Goal: Information Seeking & Learning: Learn about a topic

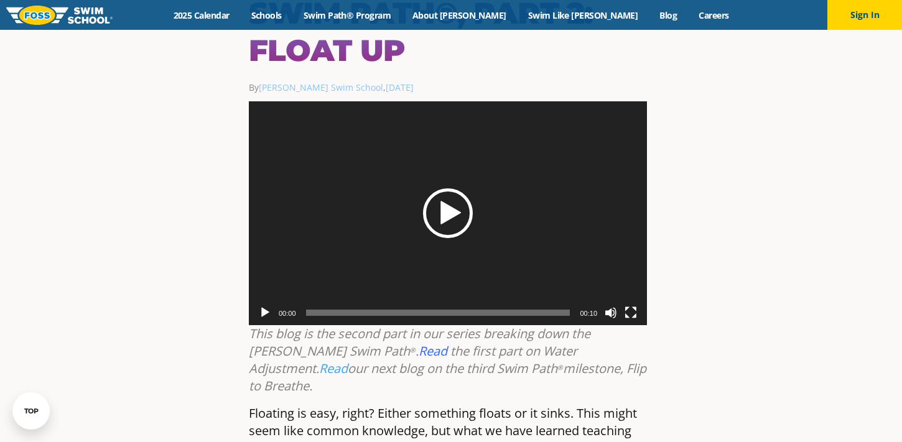
click at [469, 189] on div "Play" at bounding box center [448, 214] width 50 height 50
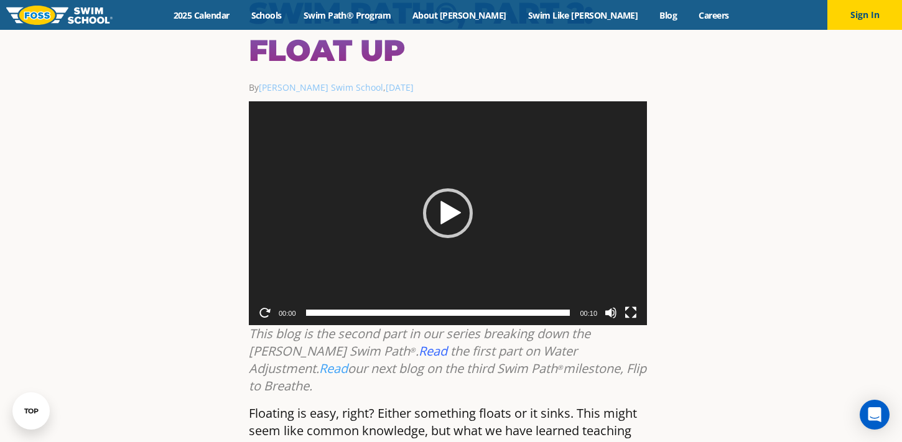
click at [268, 307] on button "Play" at bounding box center [265, 313] width 12 height 12
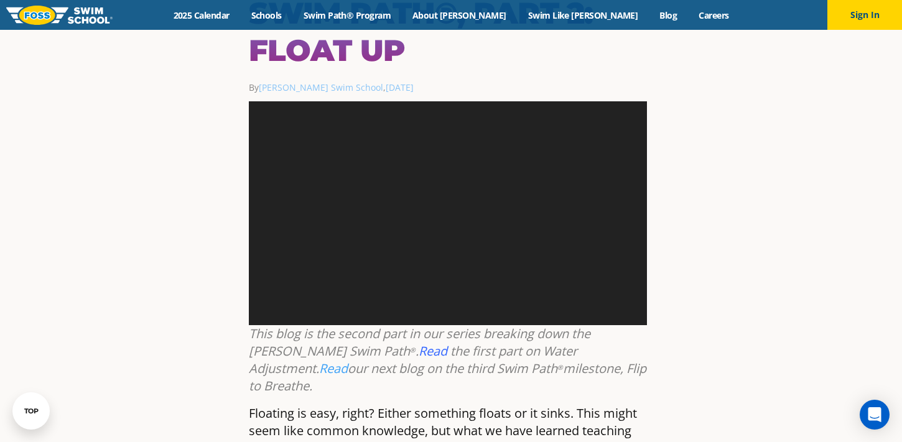
click at [268, 271] on video "https://www.fossswimschool.com/content/uploads/2022/10/Safety_FloatUp_FCC_FOSS_…" at bounding box center [448, 213] width 398 height 224
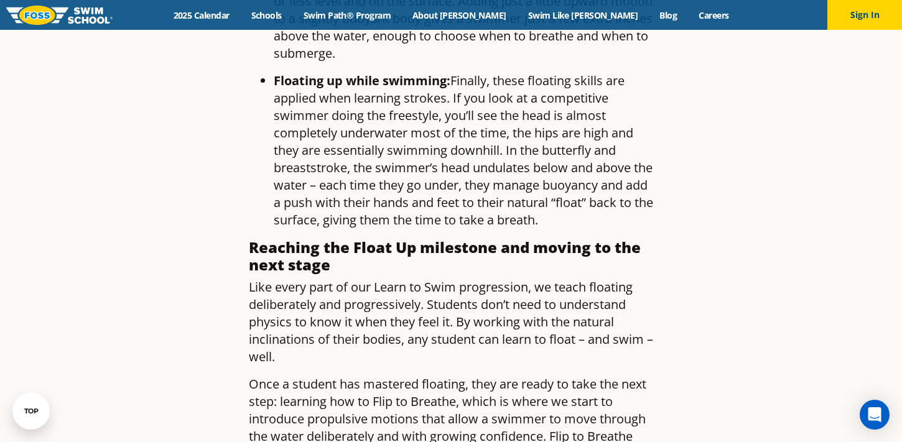
scroll to position [1649, 0]
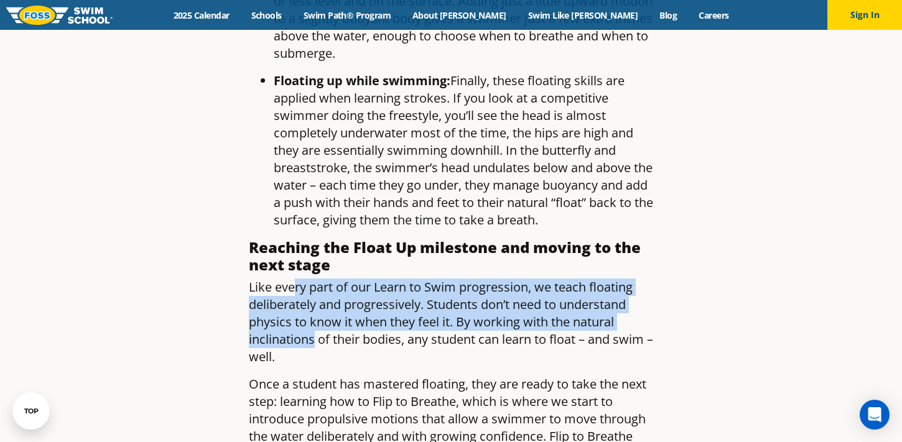
drag, startPoint x: 297, startPoint y: 226, endPoint x: 314, endPoint y: 282, distance: 59.1
click at [314, 282] on span "Like every part of our Learn to Swim progression, we teach floating deliberatel…" at bounding box center [451, 322] width 404 height 86
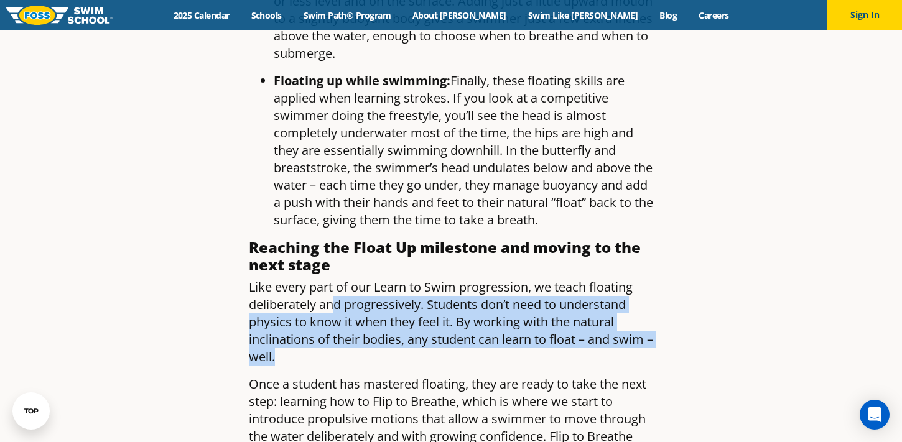
drag, startPoint x: 334, startPoint y: 246, endPoint x: 354, endPoint y: 299, distance: 56.5
click at [354, 299] on p "Like every part of our Learn to Swim progression, we teach floating deliberatel…" at bounding box center [451, 322] width 404 height 87
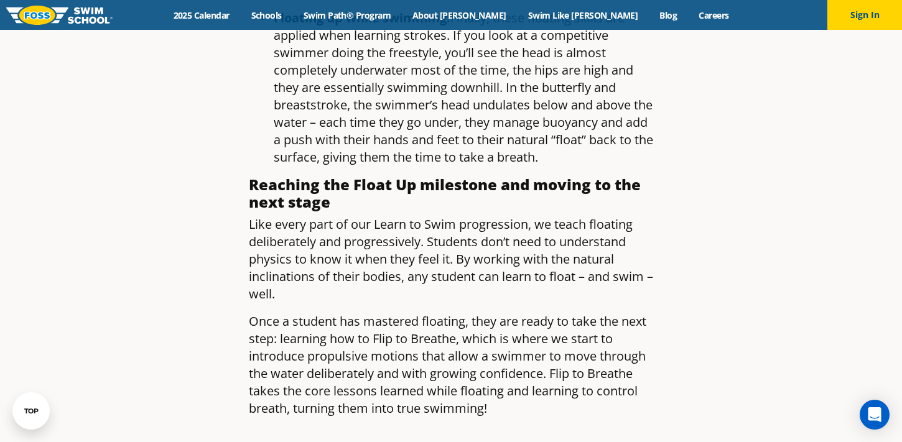
scroll to position [1722, 0]
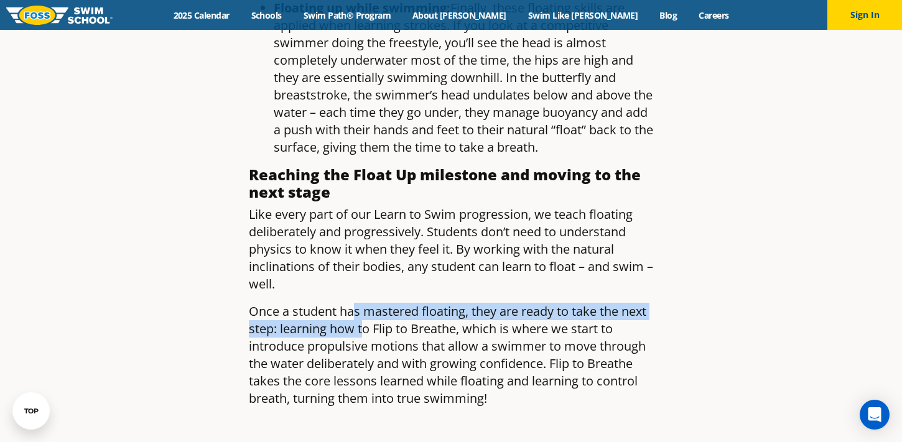
drag, startPoint x: 357, startPoint y: 251, endPoint x: 366, endPoint y: 275, distance: 25.4
click at [366, 303] on span "Once a student has mastered floating, they are ready to take the next step: lea…" at bounding box center [448, 355] width 398 height 104
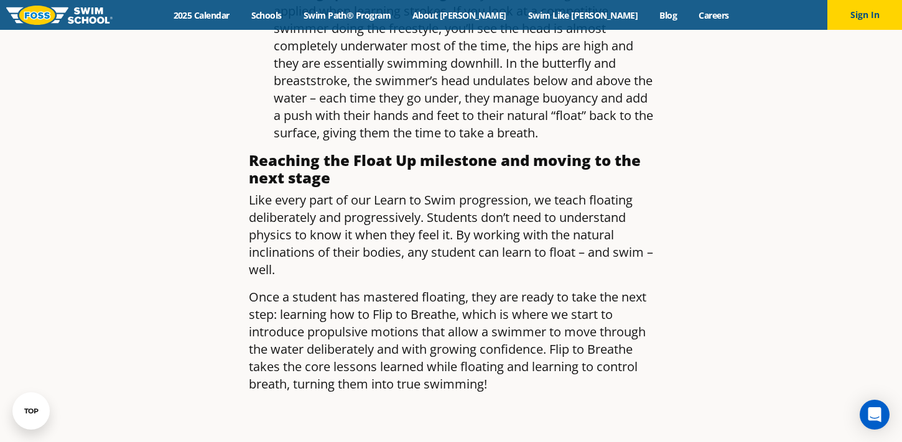
scroll to position [1736, 0]
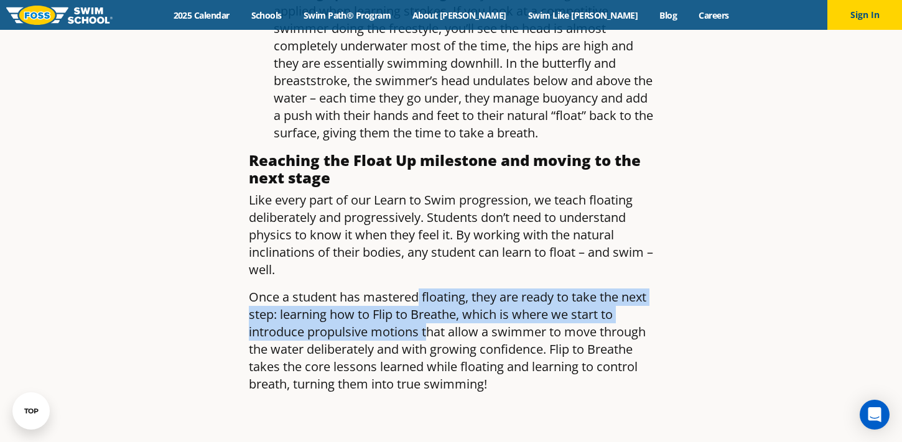
drag, startPoint x: 417, startPoint y: 245, endPoint x: 427, endPoint y: 273, distance: 30.3
click at [427, 289] on span "Once a student has mastered floating, they are ready to take the next step: lea…" at bounding box center [448, 341] width 398 height 104
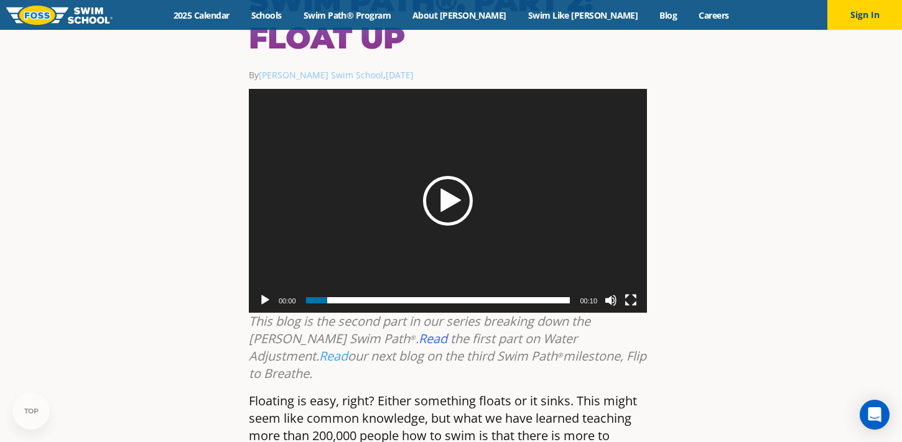
scroll to position [138, 0]
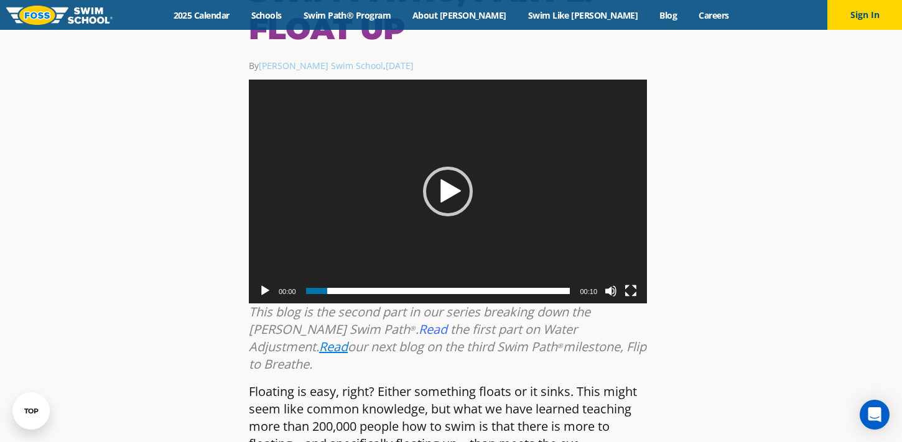
click at [348, 338] on link "Read" at bounding box center [333, 346] width 29 height 17
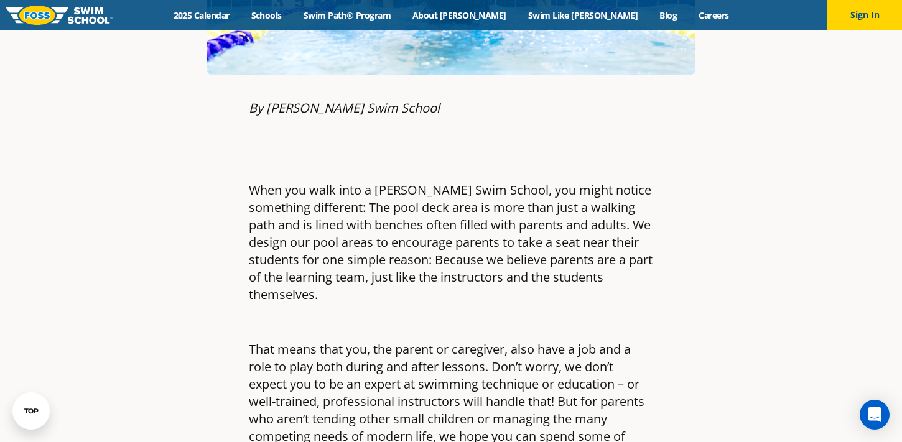
scroll to position [472, 0]
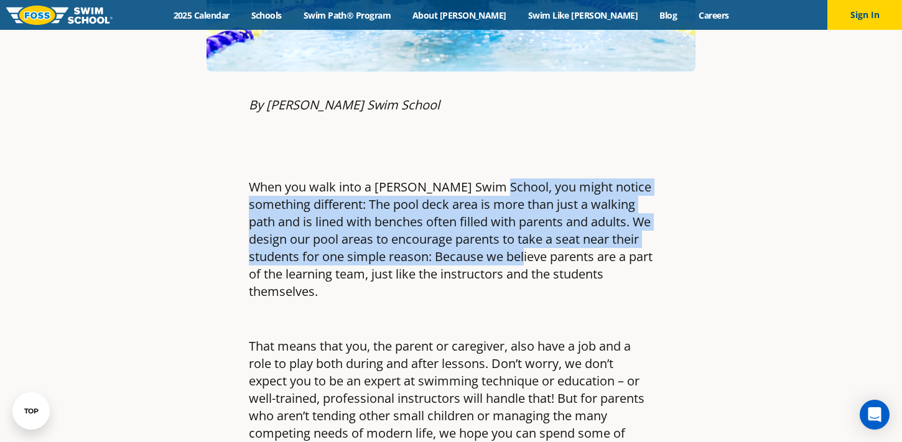
drag, startPoint x: 492, startPoint y: 194, endPoint x: 503, endPoint y: 263, distance: 70.0
click at [503, 263] on p "When you walk into a Foss Swim School, you might notice something different: Th…" at bounding box center [451, 240] width 404 height 122
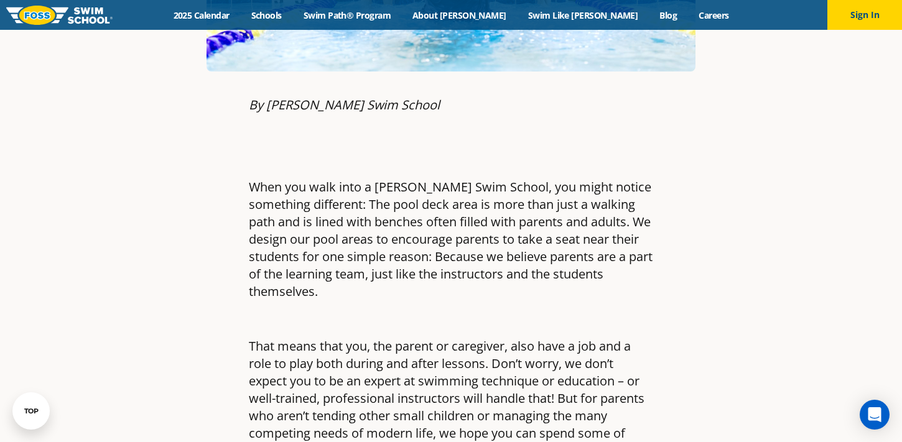
click at [503, 266] on p "When you walk into a Foss Swim School, you might notice something different: Th…" at bounding box center [451, 240] width 404 height 122
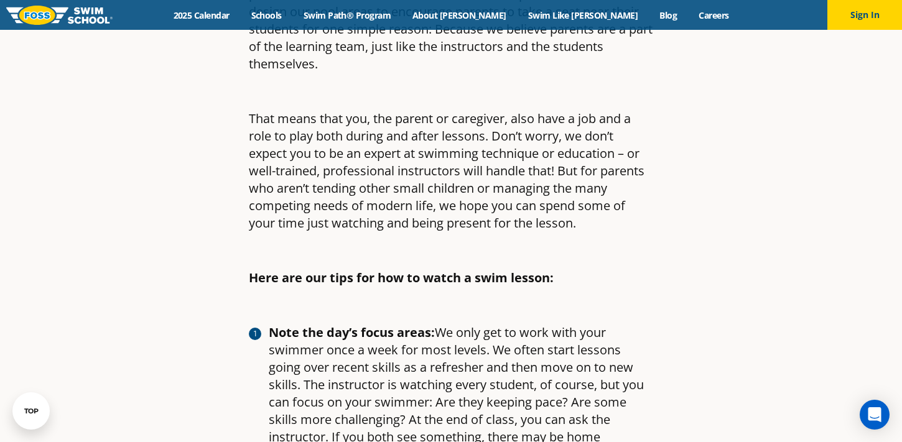
scroll to position [702, 0]
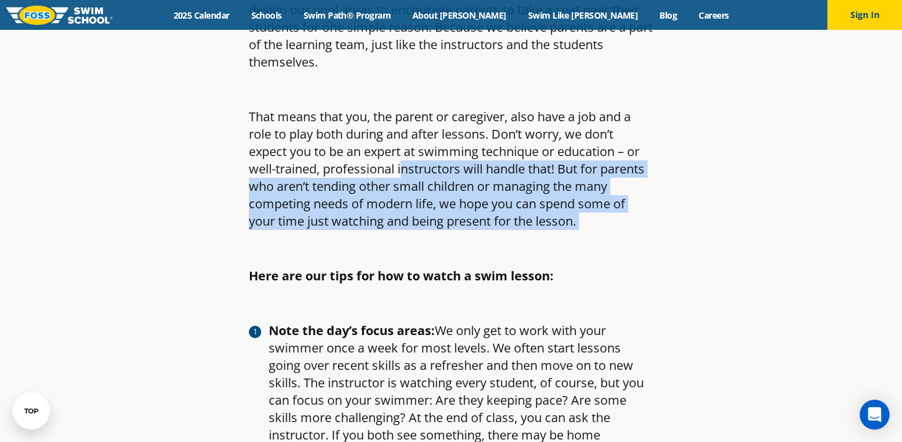
drag, startPoint x: 403, startPoint y: 144, endPoint x: 411, endPoint y: 220, distance: 76.3
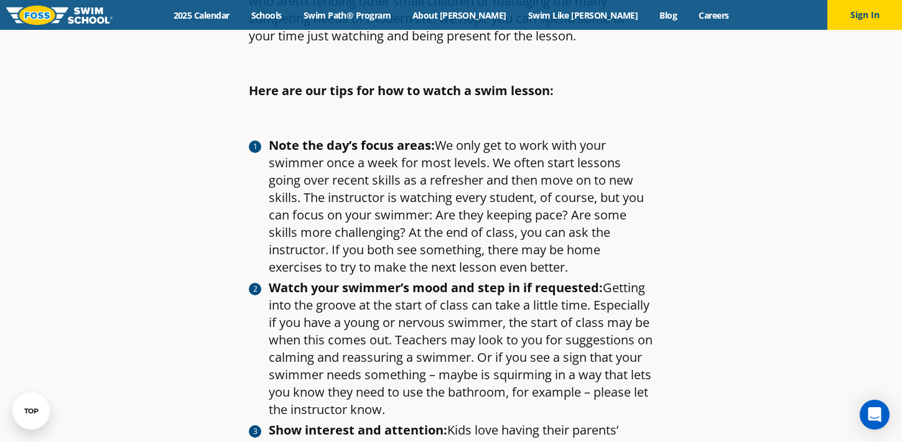
scroll to position [881, 0]
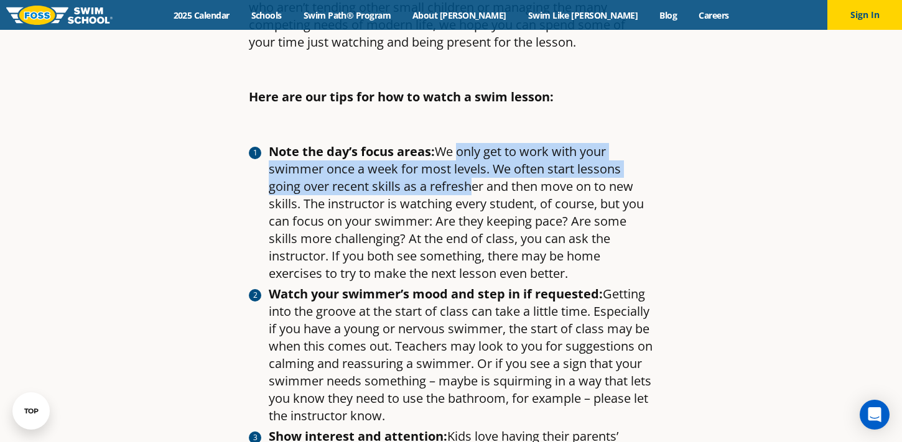
drag, startPoint x: 454, startPoint y: 141, endPoint x: 463, endPoint y: 170, distance: 30.5
click at [463, 170] on li "Note the day’s focus areas: We only get to work with your swimmer once a week f…" at bounding box center [461, 212] width 385 height 139
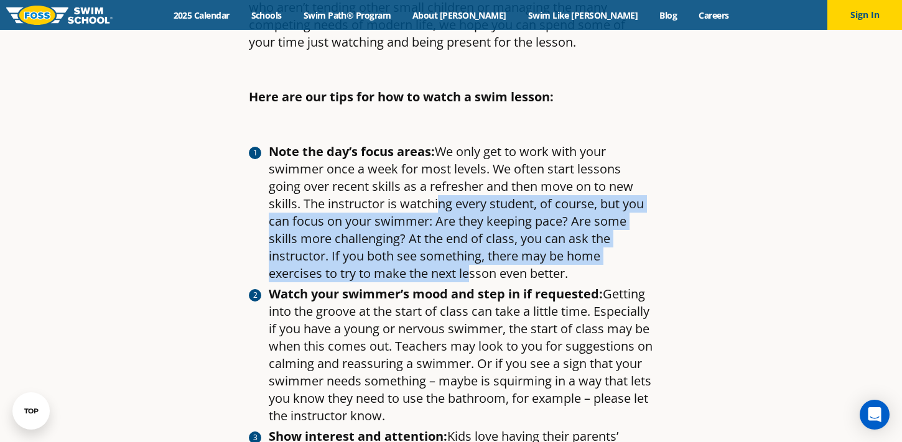
drag, startPoint x: 434, startPoint y: 192, endPoint x: 467, endPoint y: 259, distance: 75.1
click at [467, 259] on li "Note the day’s focus areas: We only get to work with your swimmer once a week f…" at bounding box center [461, 212] width 385 height 139
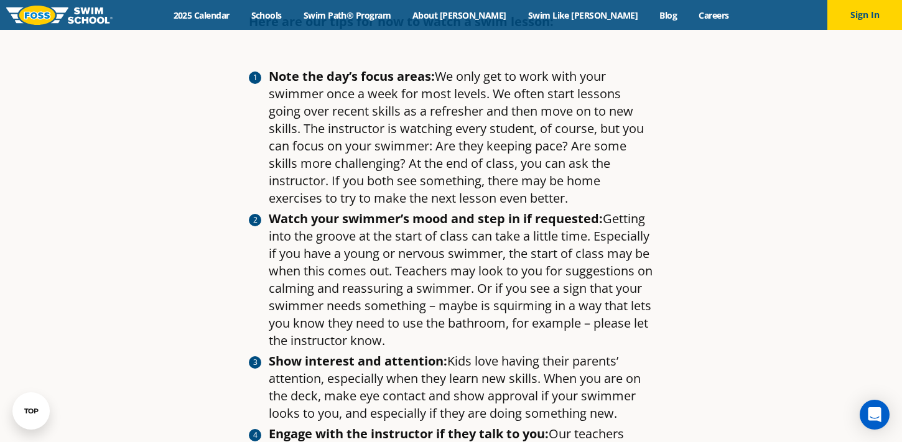
scroll to position [950, 0]
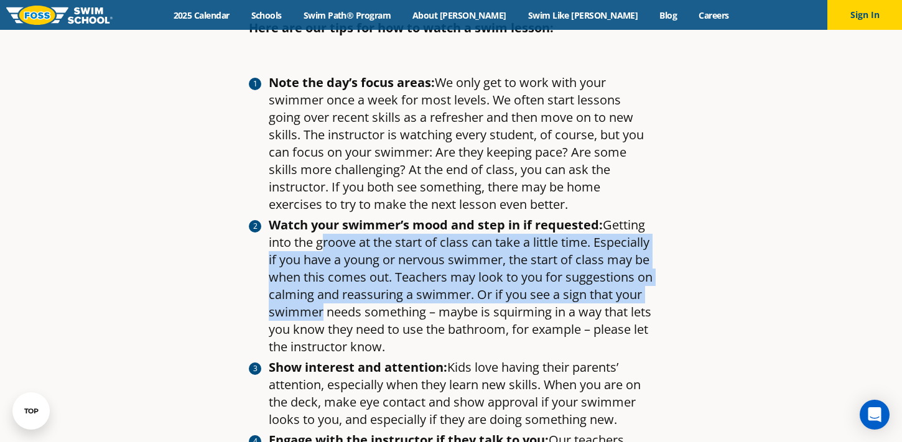
drag, startPoint x: 319, startPoint y: 226, endPoint x: 349, endPoint y: 287, distance: 68.5
click at [349, 287] on li "Watch your swimmer’s mood and step in if requested: Getting into the groove at …" at bounding box center [461, 286] width 385 height 139
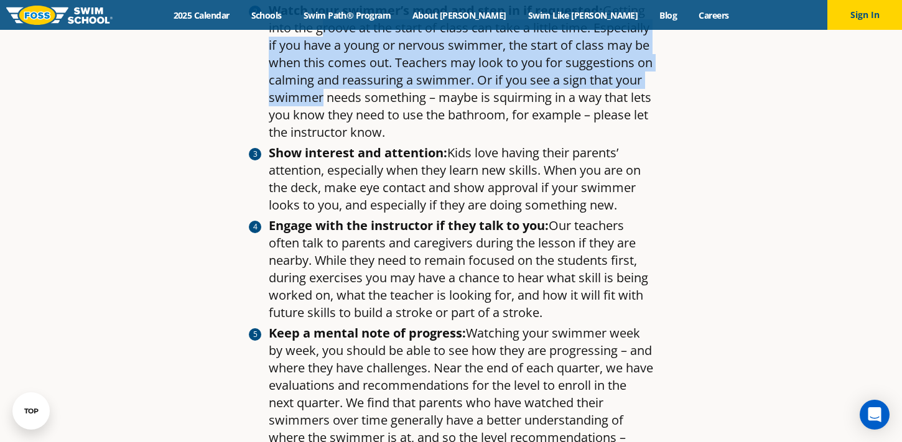
scroll to position [1167, 0]
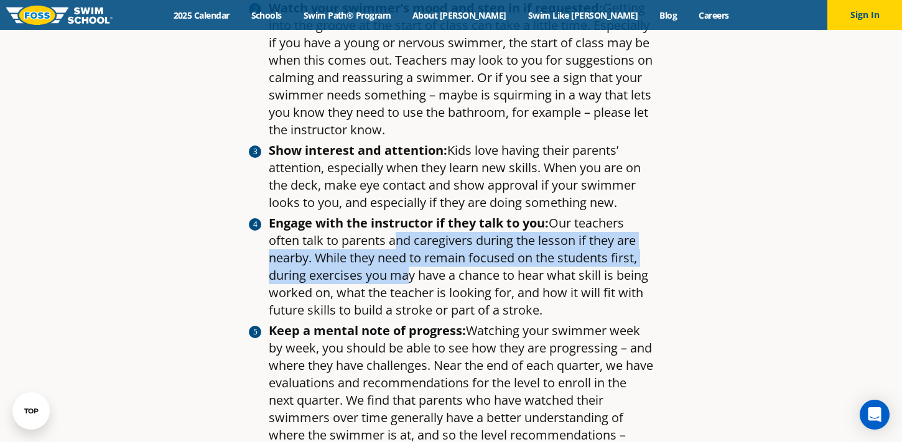
drag, startPoint x: 392, startPoint y: 230, endPoint x: 406, endPoint y: 265, distance: 38.2
click at [406, 265] on li "Engage with the instructor if they talk to you: Our teachers often talk to pare…" at bounding box center [461, 267] width 385 height 105
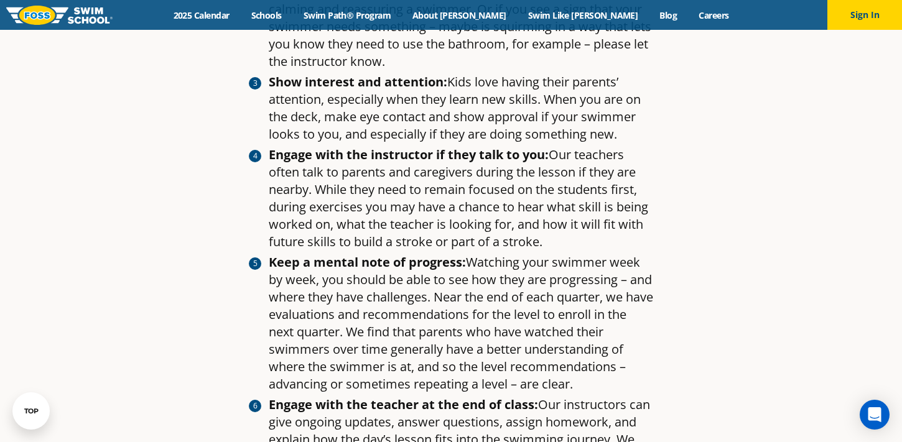
scroll to position [1243, 0]
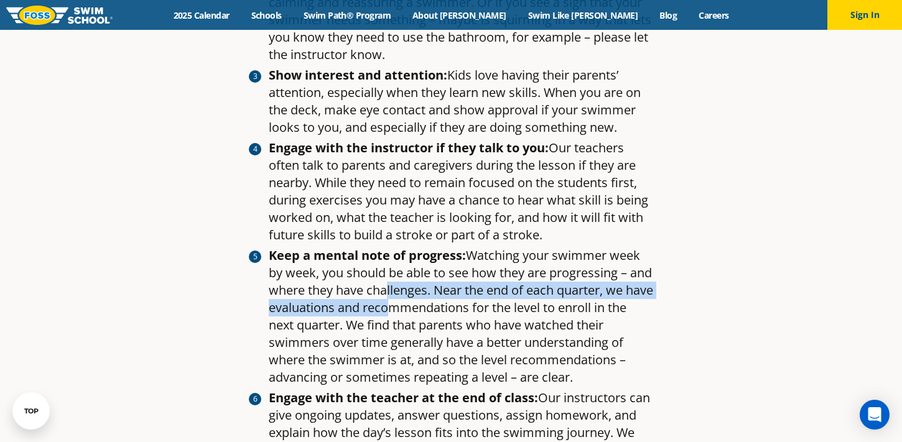
drag, startPoint x: 406, startPoint y: 265, endPoint x: 413, endPoint y: 288, distance: 23.8
click at [413, 288] on li "Keep a mental note of progress: Watching your swimmer week by week, you should …" at bounding box center [461, 316] width 385 height 139
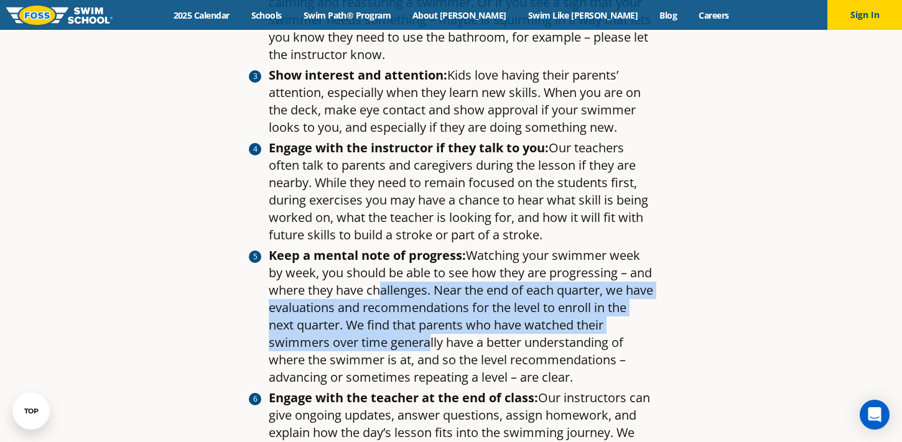
drag, startPoint x: 401, startPoint y: 271, endPoint x: 421, endPoint y: 332, distance: 64.7
click at [421, 332] on li "Keep a mental note of progress: Watching your swimmer week by week, you should …" at bounding box center [461, 316] width 385 height 139
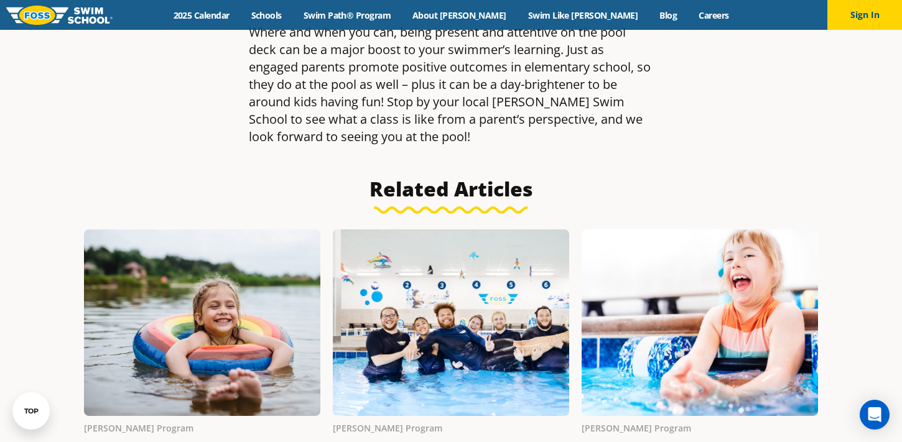
scroll to position [1887, 0]
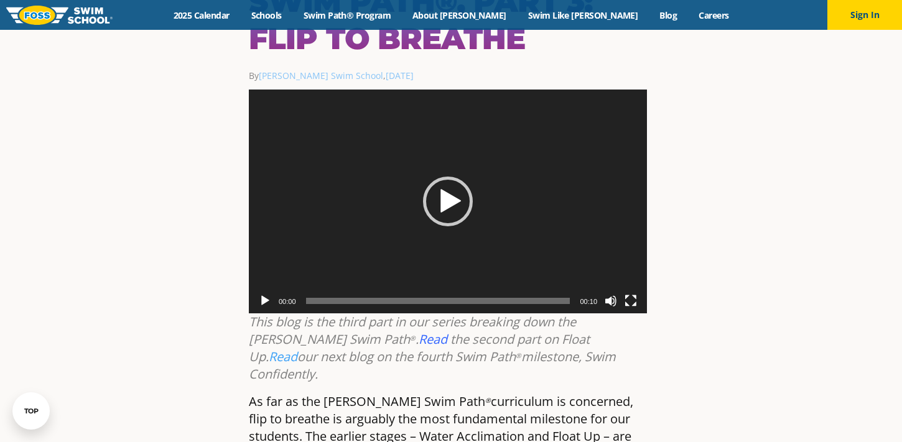
scroll to position [128, 0]
click at [464, 177] on div "Play" at bounding box center [448, 202] width 50 height 50
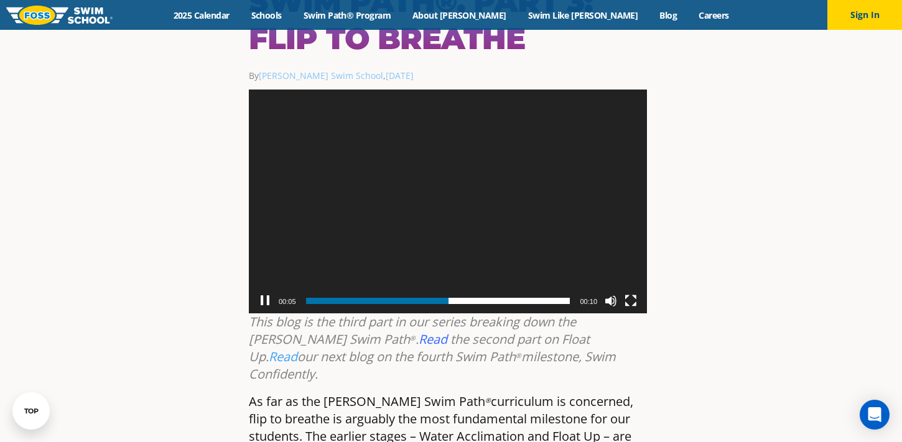
click at [264, 295] on button "Pause" at bounding box center [265, 301] width 12 height 12
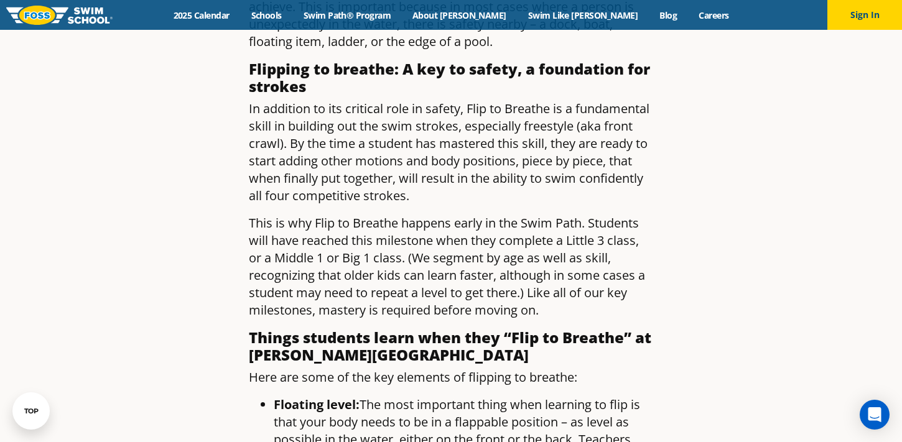
scroll to position [874, 0]
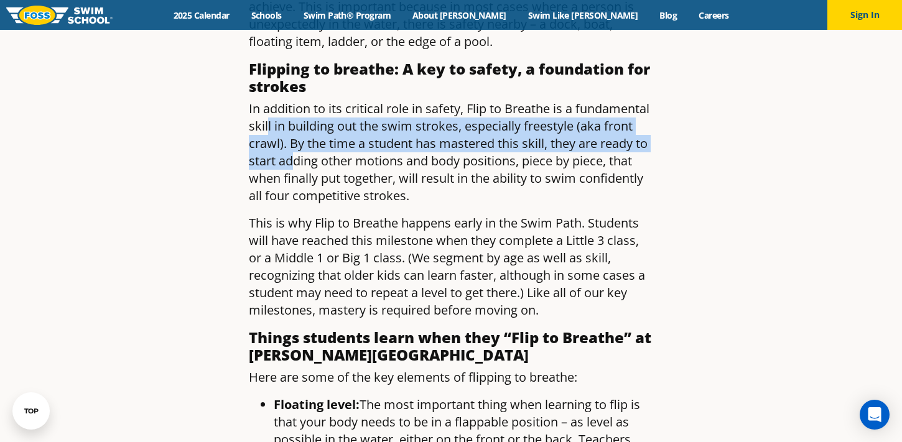
drag, startPoint x: 345, startPoint y: 71, endPoint x: 366, endPoint y: 114, distance: 47.6
click at [366, 114] on p "In addition to its critical role in safety, Flip to Breathe is a fundamental sk…" at bounding box center [451, 152] width 404 height 105
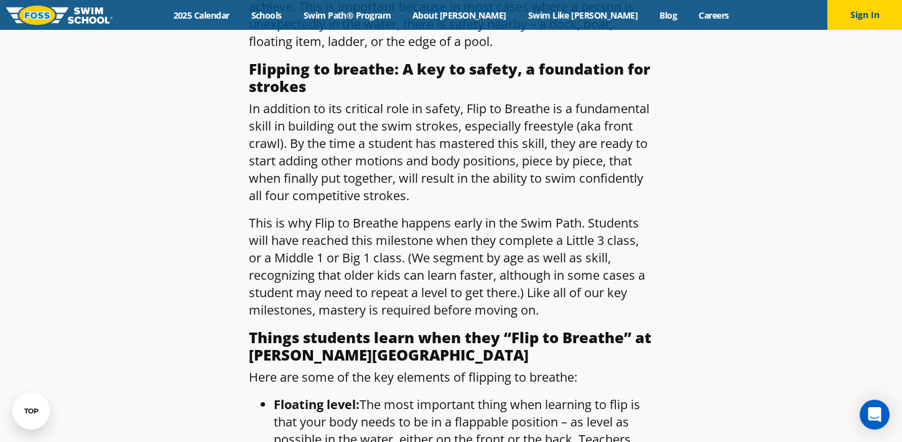
click at [385, 113] on p "In addition to its critical role in safety, Flip to Breathe is a fundamental sk…" at bounding box center [451, 152] width 404 height 105
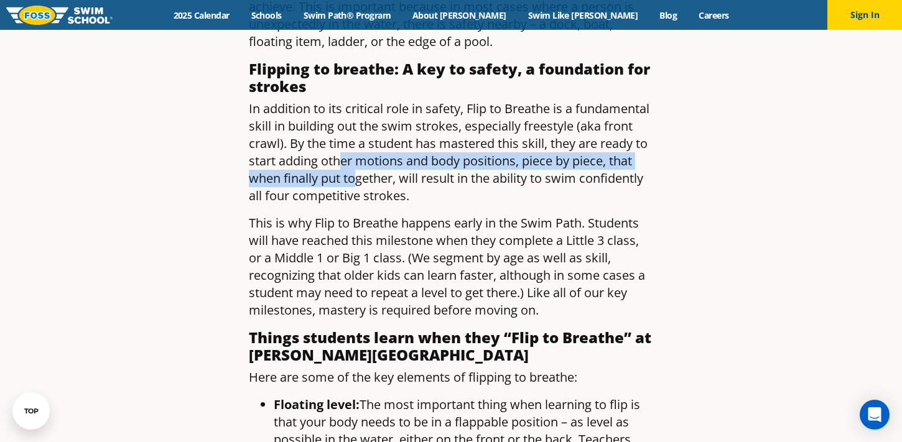
drag, startPoint x: 412, startPoint y: 107, endPoint x: 419, endPoint y: 126, distance: 20.7
click at [419, 126] on p "In addition to its critical role in safety, Flip to Breathe is a fundamental sk…" at bounding box center [451, 152] width 404 height 105
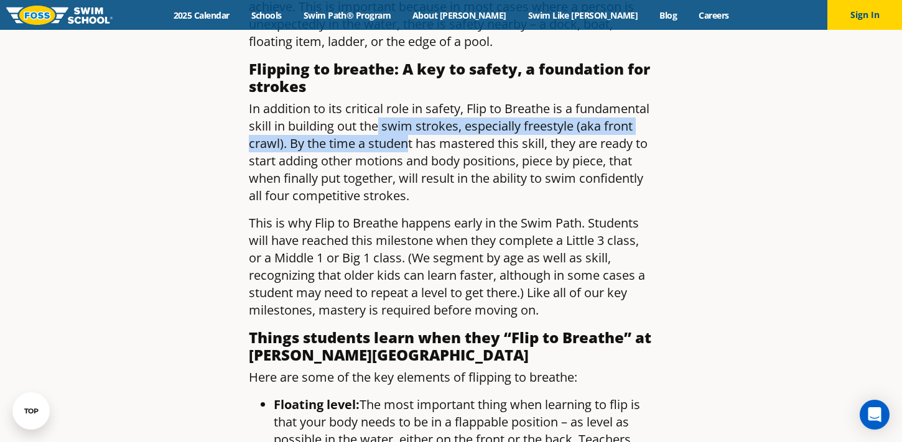
drag, startPoint x: 458, startPoint y: 65, endPoint x: 467, endPoint y: 90, distance: 26.6
click at [467, 100] on p "In addition to its critical role in safety, Flip to Breathe is a fundamental sk…" at bounding box center [451, 152] width 404 height 105
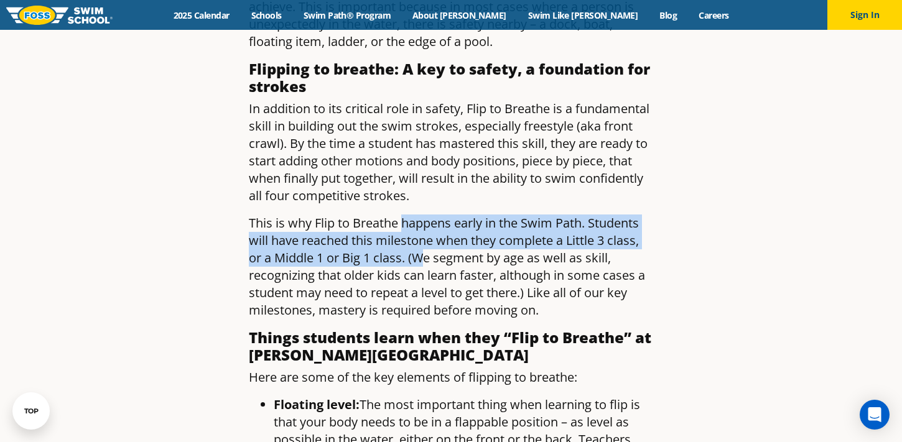
drag, startPoint x: 406, startPoint y: 165, endPoint x: 420, endPoint y: 198, distance: 36.3
click at [420, 215] on p "This is why Flip to Breathe happens early in the Swim Path. Students will have …" at bounding box center [451, 267] width 404 height 105
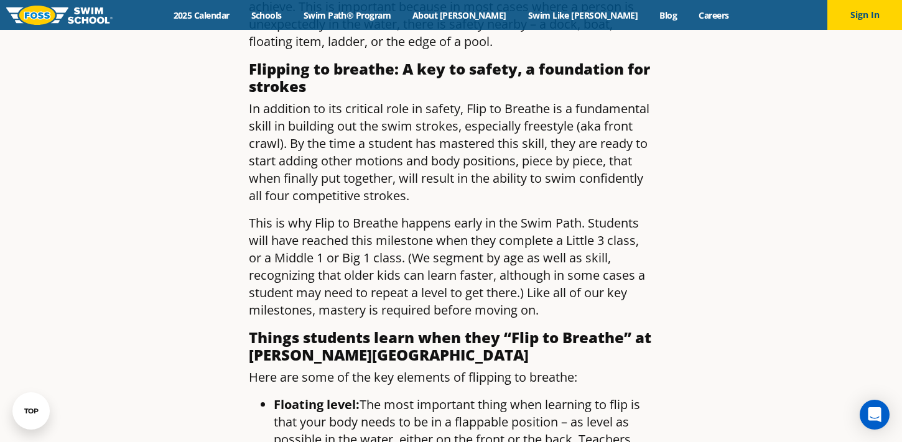
click at [408, 219] on p "This is why Flip to Breathe happens early in the Swim Path. Students will have …" at bounding box center [451, 267] width 404 height 105
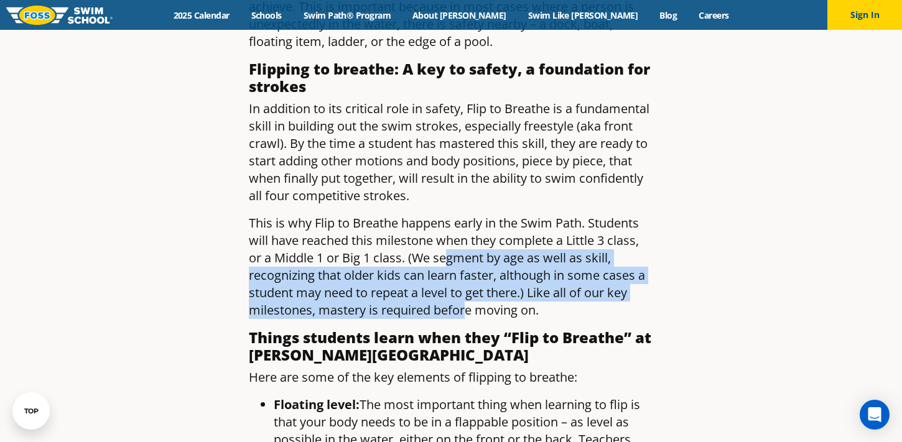
drag, startPoint x: 451, startPoint y: 200, endPoint x: 464, endPoint y: 253, distance: 54.3
click at [464, 253] on p "This is why Flip to Breathe happens early in the Swim Path. Students will have …" at bounding box center [451, 267] width 404 height 105
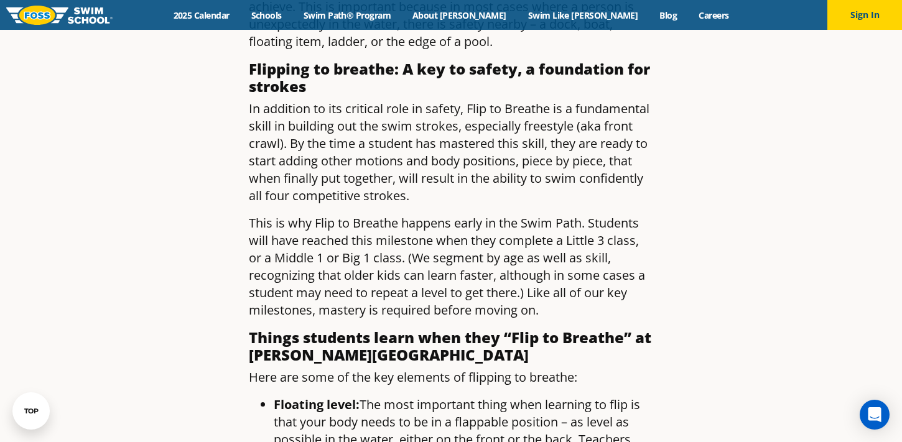
scroll to position [874, 0]
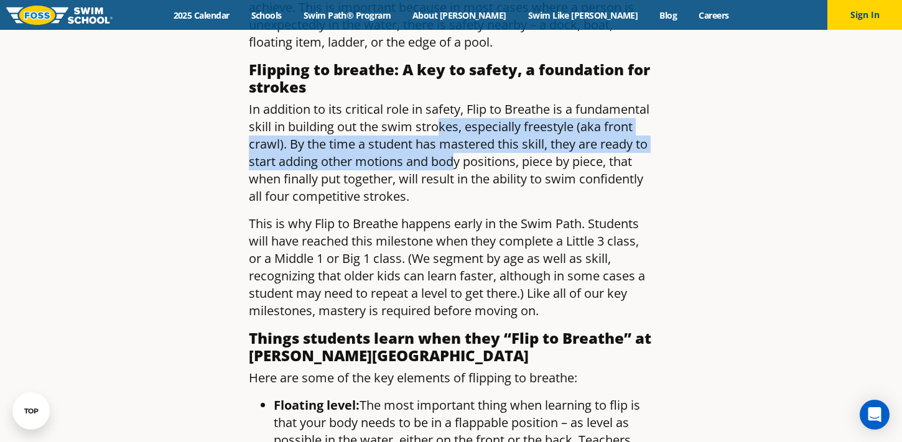
drag, startPoint x: 520, startPoint y: 71, endPoint x: 532, endPoint y: 104, distance: 35.0
click at [532, 104] on p "In addition to its critical role in safety, Flip to Breathe is a fundamental sk…" at bounding box center [451, 153] width 404 height 105
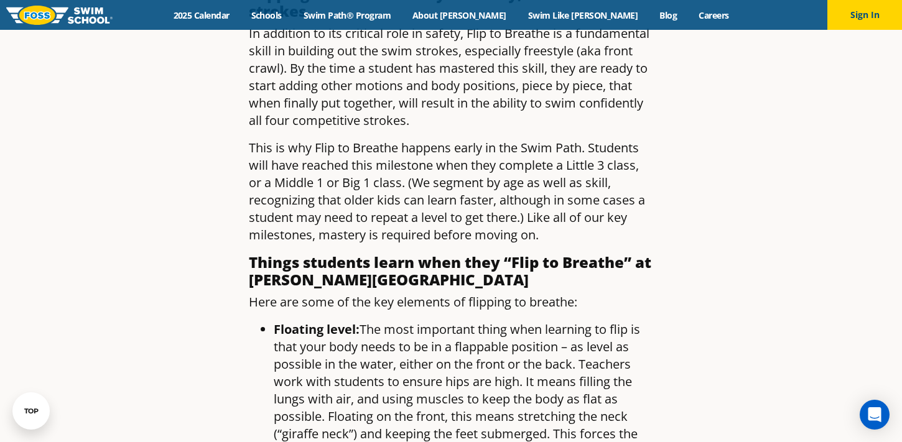
scroll to position [950, 0]
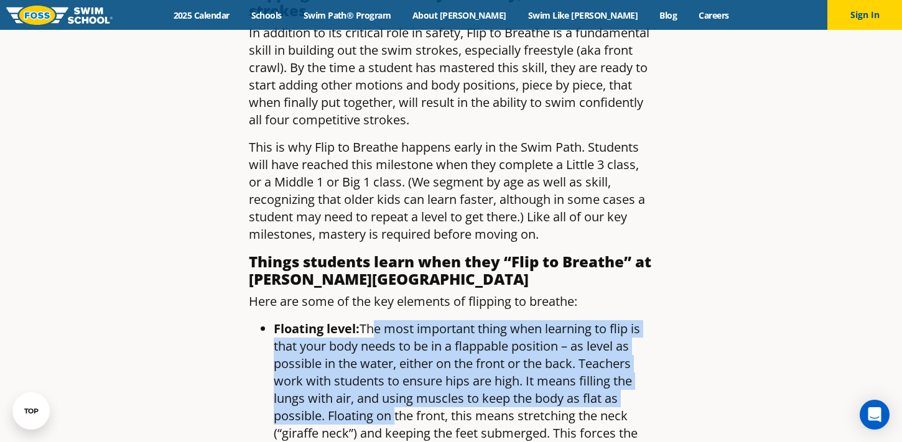
drag, startPoint x: 368, startPoint y: 277, endPoint x: 391, endPoint y: 368, distance: 93.7
click at [391, 368] on span "Floating level: The most important thing when learning to flip is that your bod…" at bounding box center [457, 398] width 366 height 156
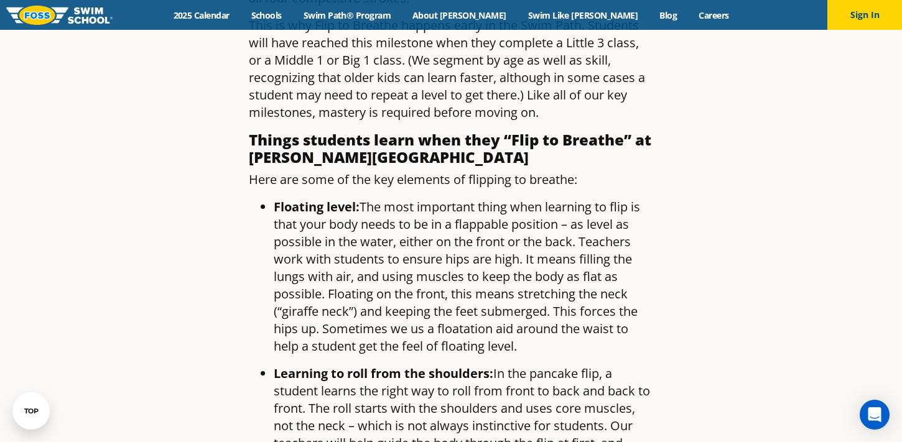
scroll to position [1093, 0]
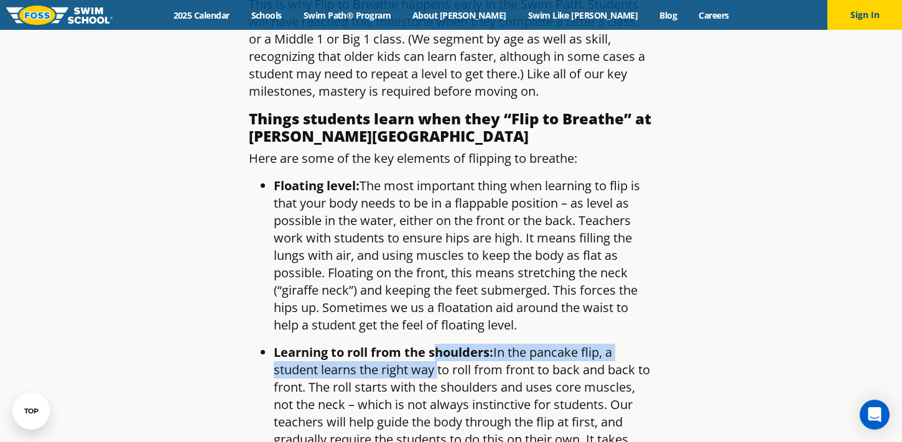
drag, startPoint x: 434, startPoint y: 299, endPoint x: 436, endPoint y: 323, distance: 23.8
click at [436, 344] on span "Learning to roll from the shoulders: In the pancake flip, a student learns the …" at bounding box center [462, 413] width 376 height 139
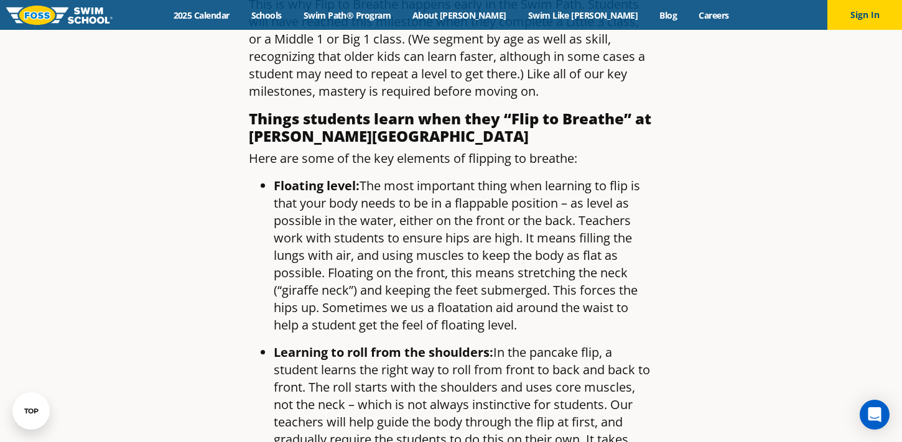
click at [436, 344] on span "Learning to roll from the shoulders: In the pancake flip, a student learns the …" at bounding box center [462, 413] width 376 height 139
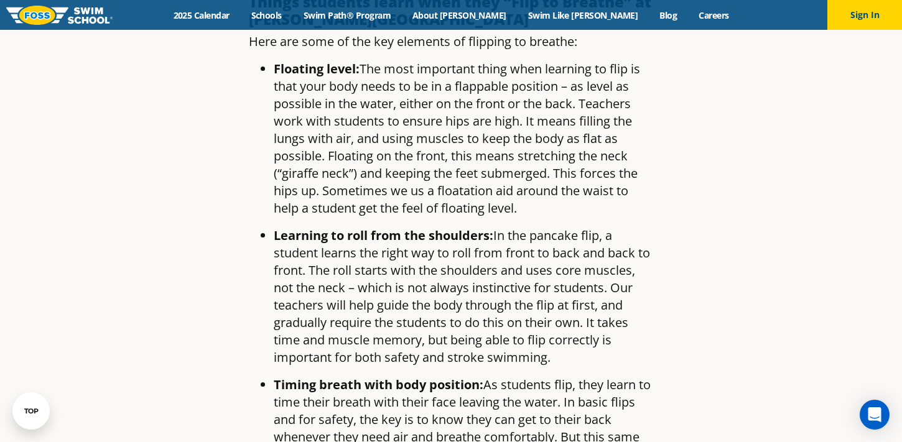
scroll to position [1229, 0]
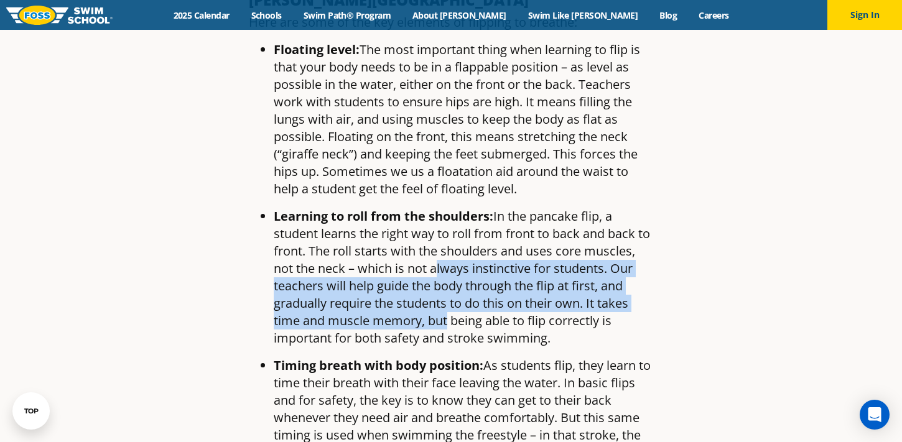
drag, startPoint x: 434, startPoint y: 221, endPoint x: 442, endPoint y: 261, distance: 41.1
click at [442, 261] on span "Learning to roll from the shoulders: In the pancake flip, a student learns the …" at bounding box center [462, 277] width 376 height 139
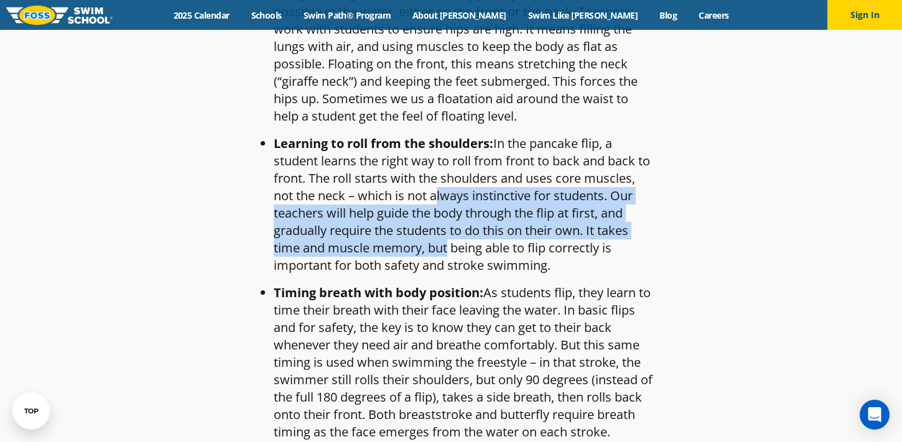
scroll to position [1305, 0]
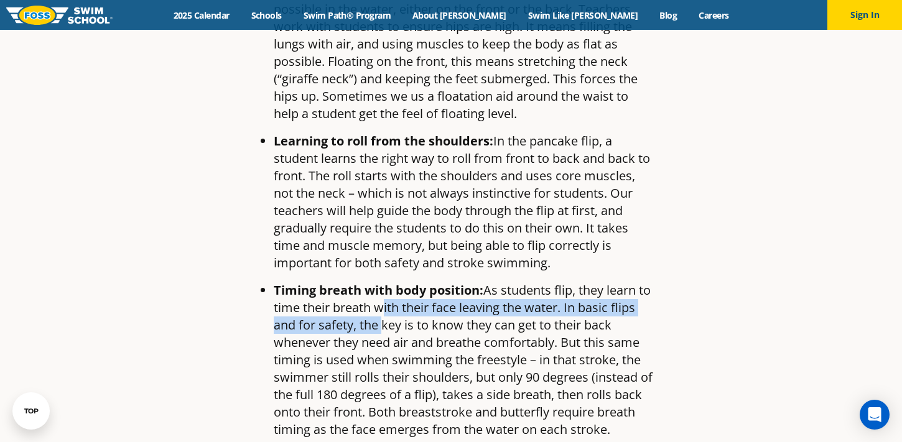
drag, startPoint x: 394, startPoint y: 246, endPoint x: 403, endPoint y: 273, distance: 27.5
click at [403, 282] on span "Timing breath with body position: As students flip, they learn to time their br…" at bounding box center [463, 360] width 379 height 156
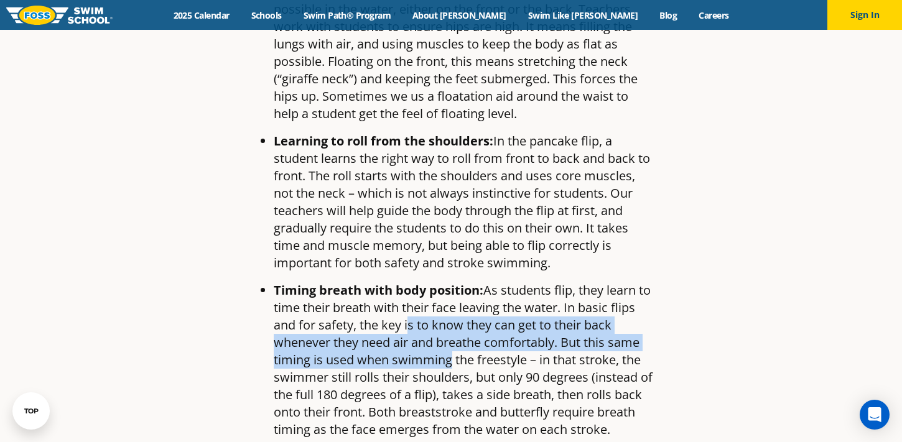
drag, startPoint x: 434, startPoint y: 268, endPoint x: 443, endPoint y: 309, distance: 42.7
click at [443, 309] on span "Timing breath with body position: As students flip, they learn to time their br…" at bounding box center [463, 360] width 379 height 156
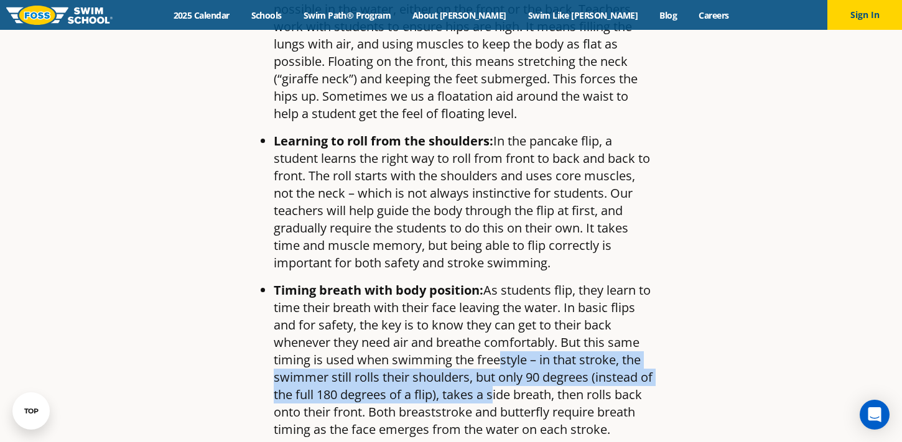
drag, startPoint x: 497, startPoint y: 310, endPoint x: 503, endPoint y: 336, distance: 27.0
click at [503, 336] on span "Timing breath with body position: As students flip, they learn to time their br…" at bounding box center [463, 360] width 379 height 156
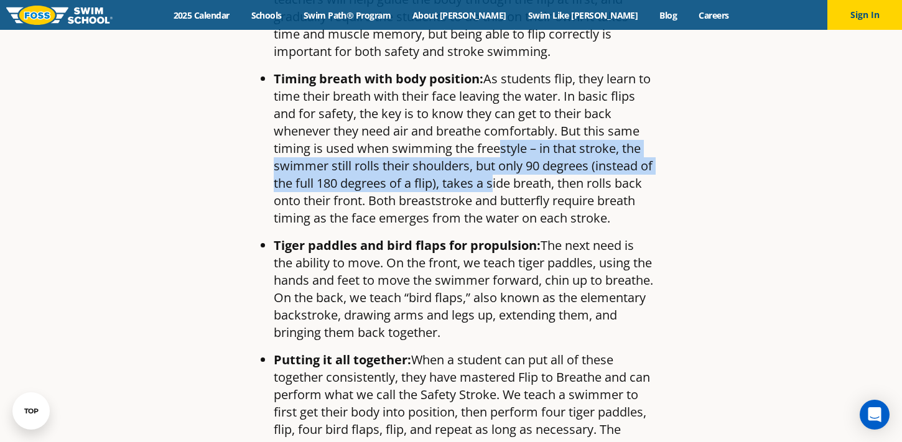
scroll to position [1518, 0]
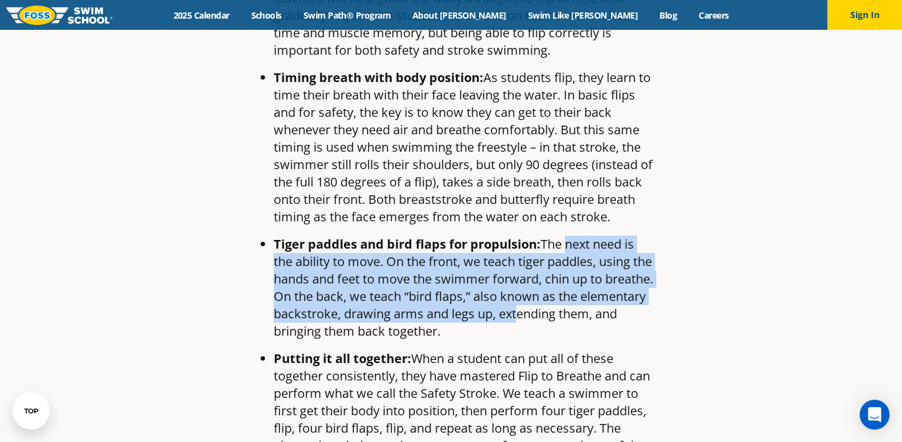
drag, startPoint x: 566, startPoint y: 208, endPoint x: 581, endPoint y: 283, distance: 76.9
click at [581, 283] on span "Tiger paddles and bird flaps for propulsion: The next need is the ability to mo…" at bounding box center [464, 288] width 380 height 104
click at [589, 236] on span "Tiger paddles and bird flaps for propulsion: The next need is the ability to mo…" at bounding box center [464, 288] width 380 height 104
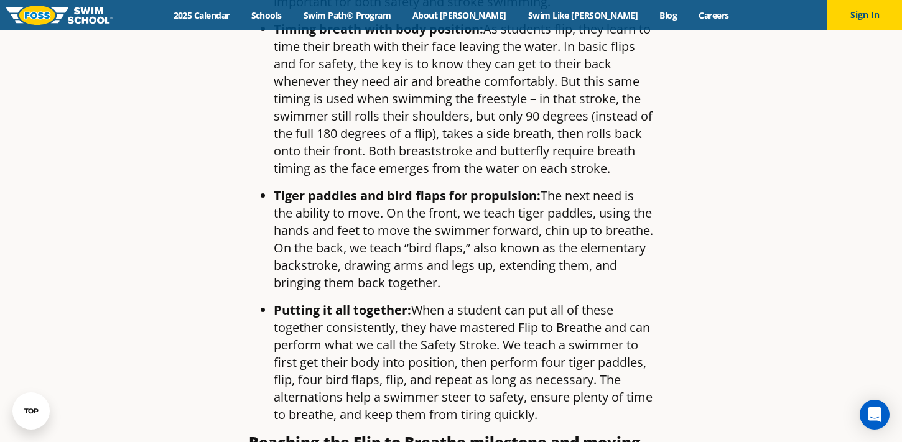
scroll to position [1569, 0]
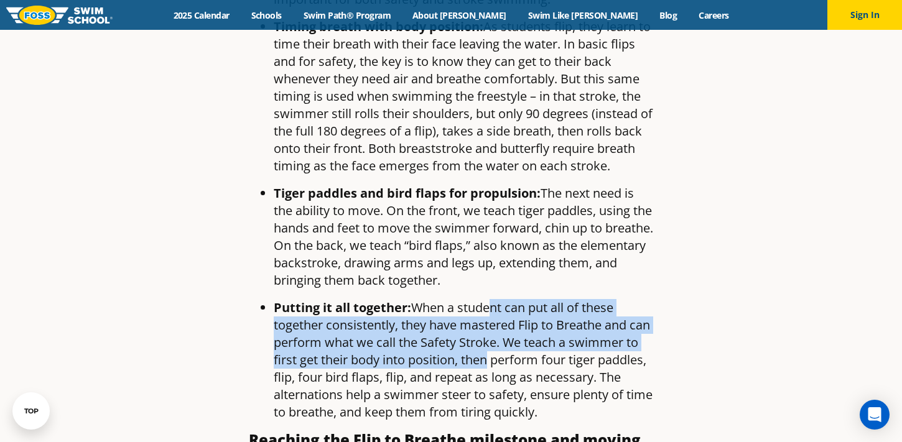
drag, startPoint x: 497, startPoint y: 274, endPoint x: 506, endPoint y: 320, distance: 47.0
click at [505, 320] on span "Putting it all together: When a student can put all of these together consisten…" at bounding box center [463, 359] width 379 height 121
click at [506, 320] on span "Putting it all together: When a student can put all of these together consisten…" at bounding box center [463, 359] width 379 height 121
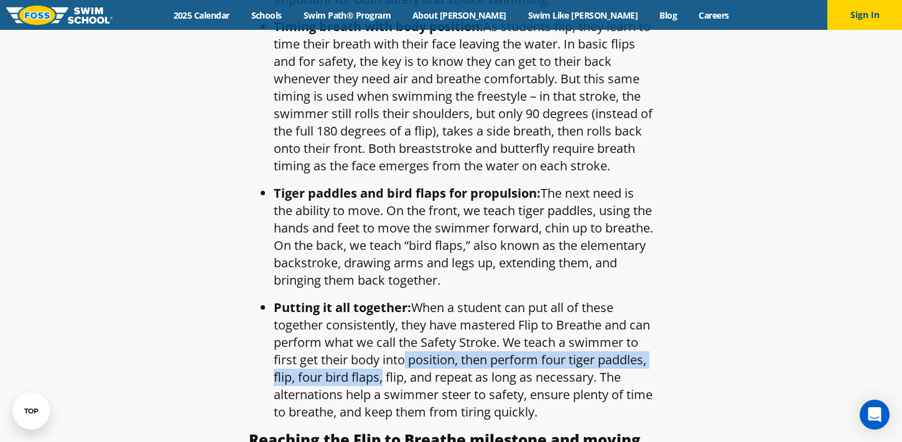
drag, startPoint x: 420, startPoint y: 316, endPoint x: 437, endPoint y: 344, distance: 33.0
click at [437, 344] on span "Putting it all together: When a student can put all of these together consisten…" at bounding box center [463, 359] width 379 height 121
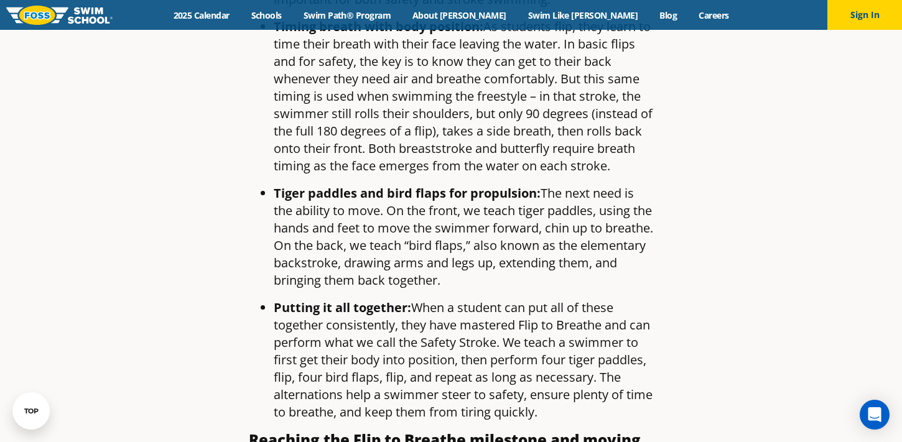
click at [411, 360] on span "Putting it all together: When a student can put all of these together consisten…" at bounding box center [463, 359] width 379 height 121
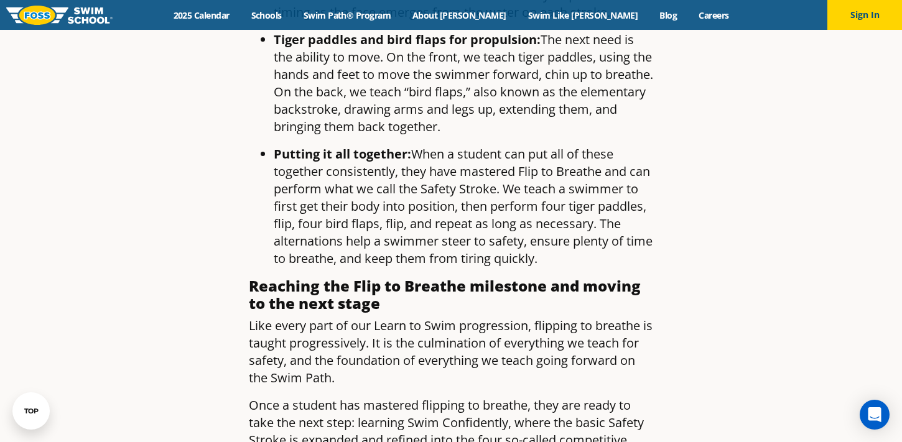
scroll to position [1725, 0]
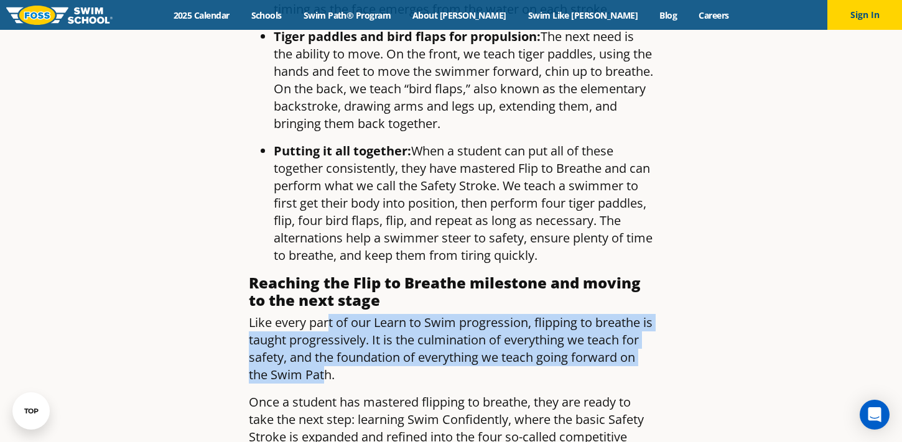
drag, startPoint x: 332, startPoint y: 286, endPoint x: 345, endPoint y: 338, distance: 54.0
click at [345, 338] on p "Like every part of our Learn to Swim progression, flipping to breathe is taught…" at bounding box center [451, 349] width 404 height 70
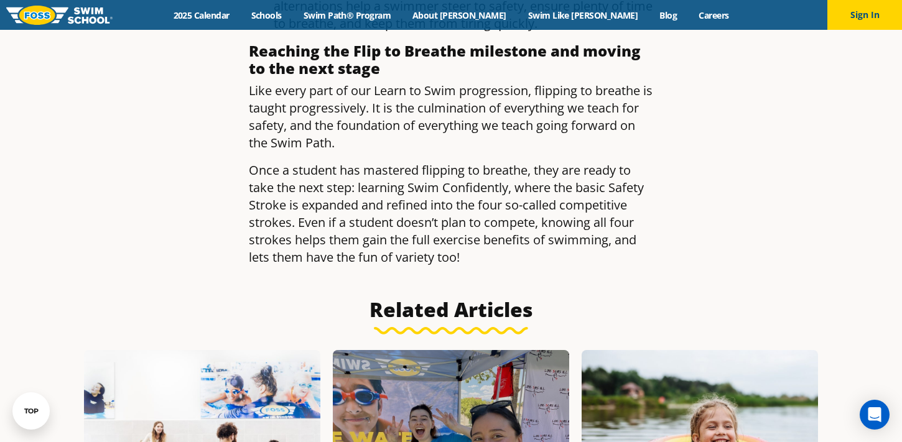
scroll to position [1962, 0]
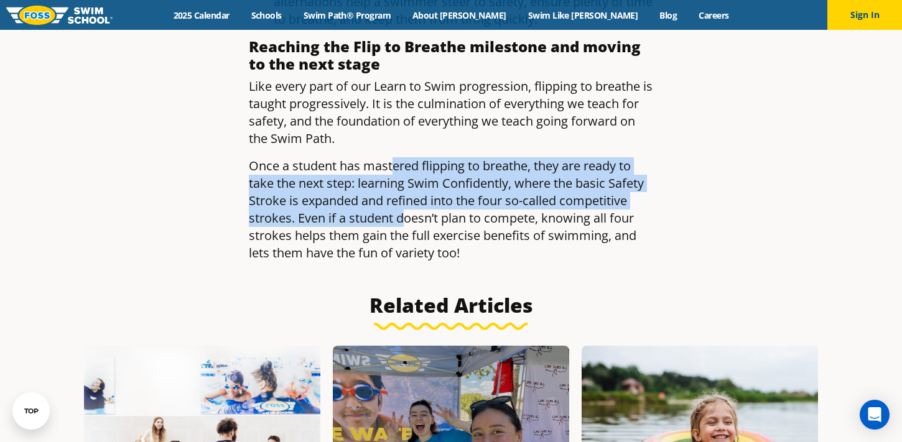
drag, startPoint x: 395, startPoint y: 127, endPoint x: 404, endPoint y: 182, distance: 56.1
click at [404, 182] on p "Once a student has mastered flipping to breathe, they are ready to take the nex…" at bounding box center [451, 209] width 404 height 105
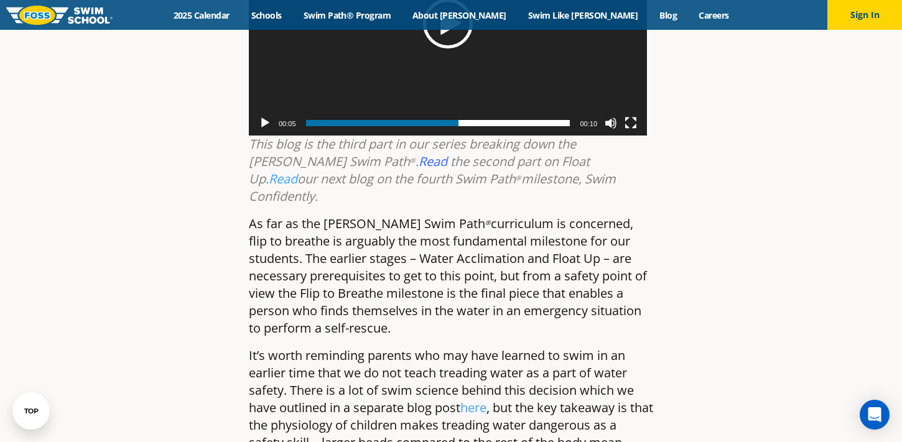
scroll to position [306, 0]
click at [297, 170] on link "Read" at bounding box center [283, 178] width 29 height 17
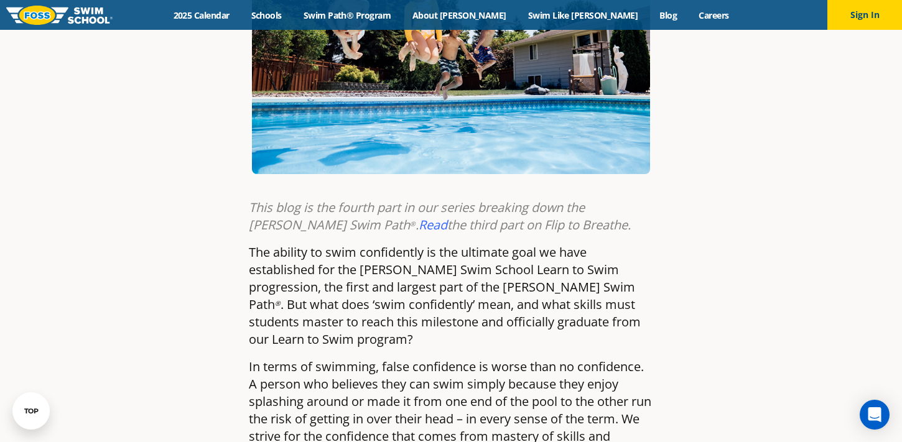
scroll to position [310, 0]
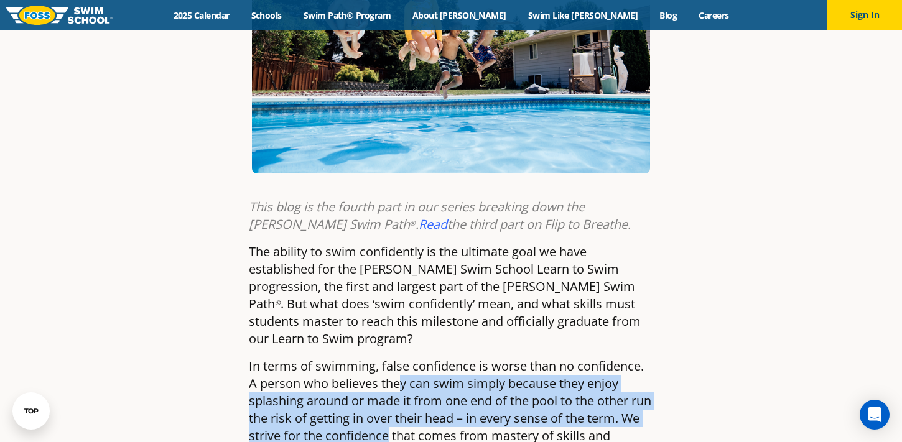
drag, startPoint x: 400, startPoint y: 368, endPoint x: 413, endPoint y: 425, distance: 58.0
click at [412, 425] on p "In terms of swimming, false confidence is worse than no confidence. A person wh…" at bounding box center [451, 419] width 404 height 122
click at [413, 425] on p "In terms of swimming, false confidence is worse than no confidence. A person wh…" at bounding box center [451, 419] width 404 height 122
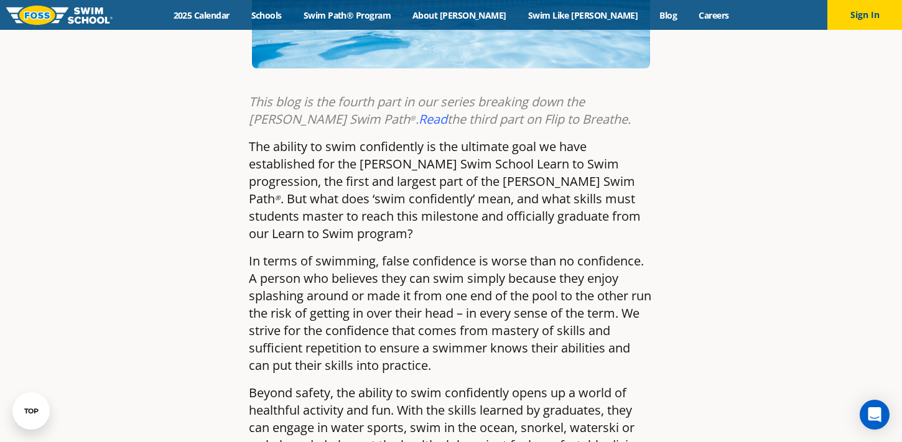
scroll to position [423, 0]
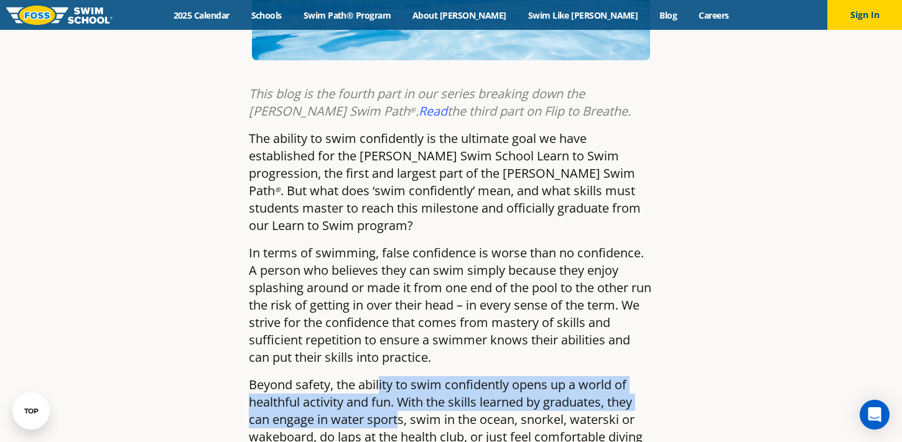
drag, startPoint x: 381, startPoint y: 363, endPoint x: 397, endPoint y: 406, distance: 45.7
click at [397, 406] on p "Beyond safety, the ability to swim confidently opens up a world of healthful ac…" at bounding box center [451, 419] width 404 height 87
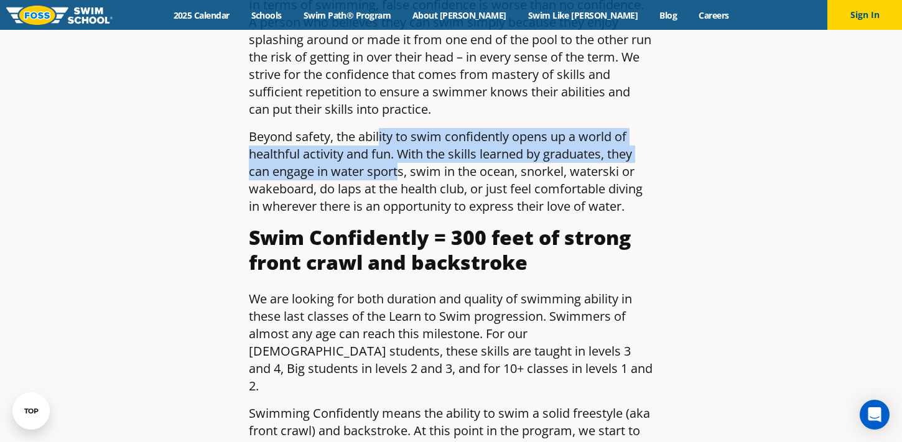
scroll to position [686, 0]
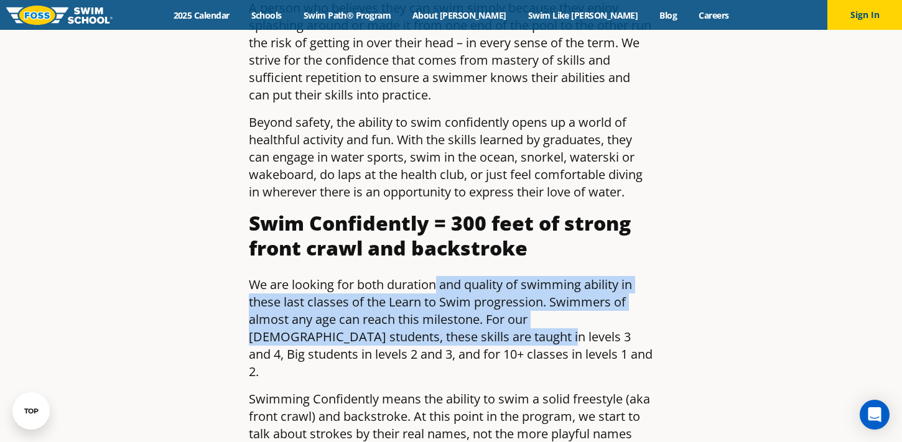
drag, startPoint x: 439, startPoint y: 266, endPoint x: 447, endPoint y: 317, distance: 52.2
click at [446, 318] on p "We are looking for both duration and quality of swimming ability in these last …" at bounding box center [451, 328] width 404 height 105
click at [447, 317] on p "We are looking for both duration and quality of swimming ability in these last …" at bounding box center [451, 328] width 404 height 105
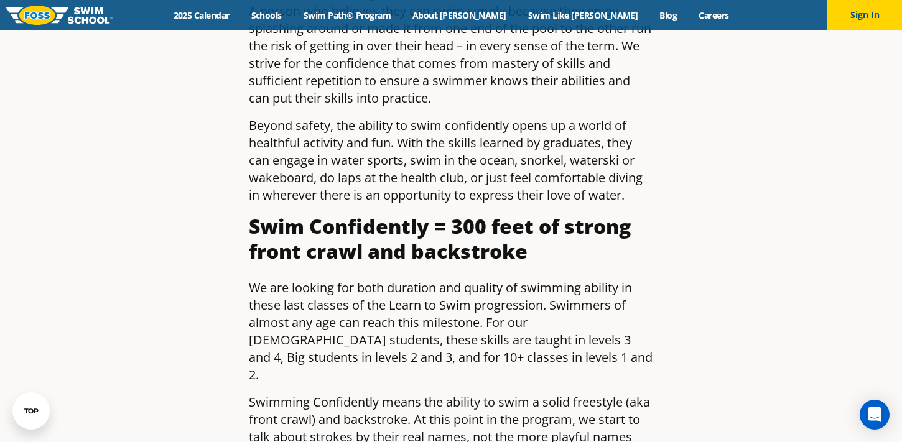
scroll to position [683, 0]
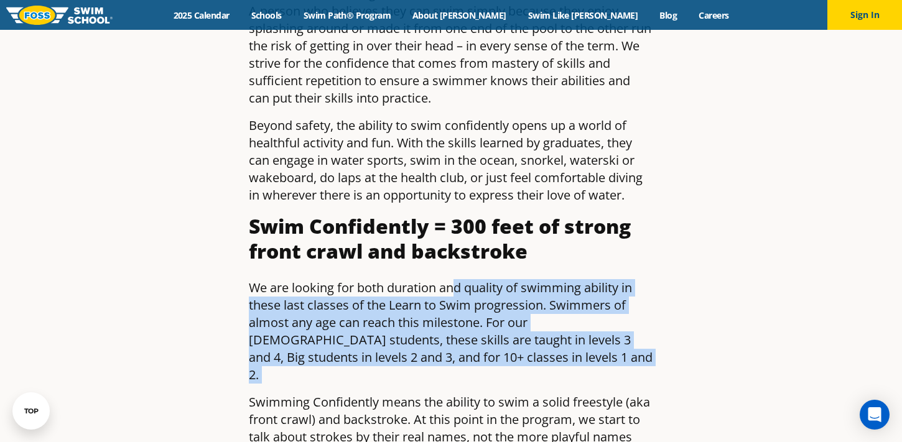
drag, startPoint x: 457, startPoint y: 264, endPoint x: 493, endPoint y: 351, distance: 94.0
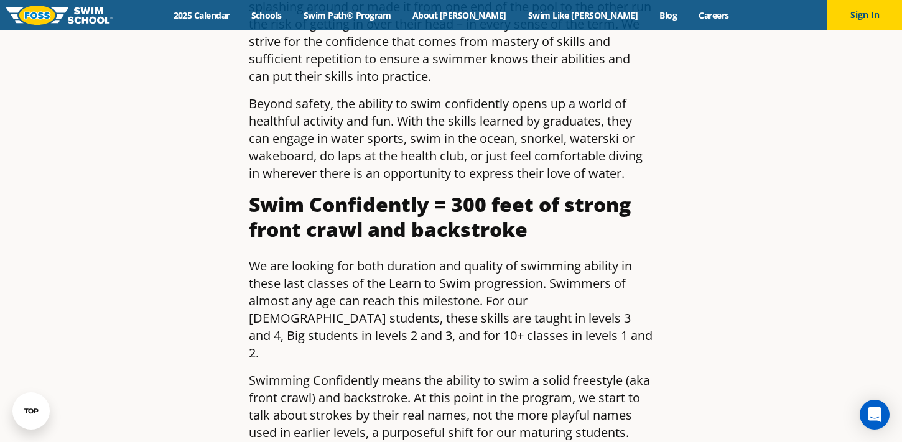
scroll to position [706, 0]
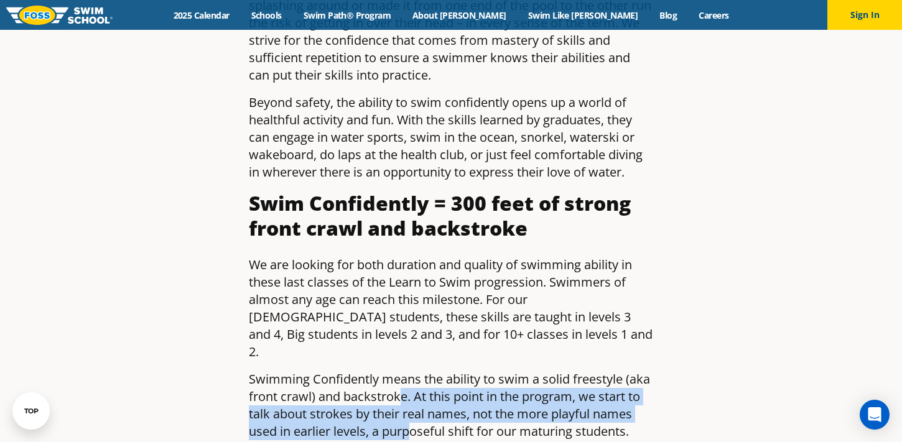
drag, startPoint x: 400, startPoint y: 354, endPoint x: 414, endPoint y: 391, distance: 39.2
click at [414, 391] on p "Swimming Confidently means the ability to swim a solid freestyle (aka front cra…" at bounding box center [451, 406] width 404 height 70
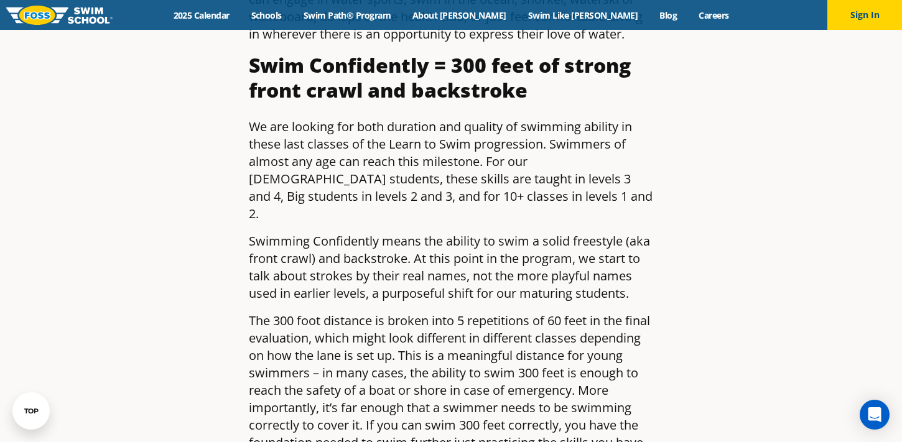
scroll to position [851, 0]
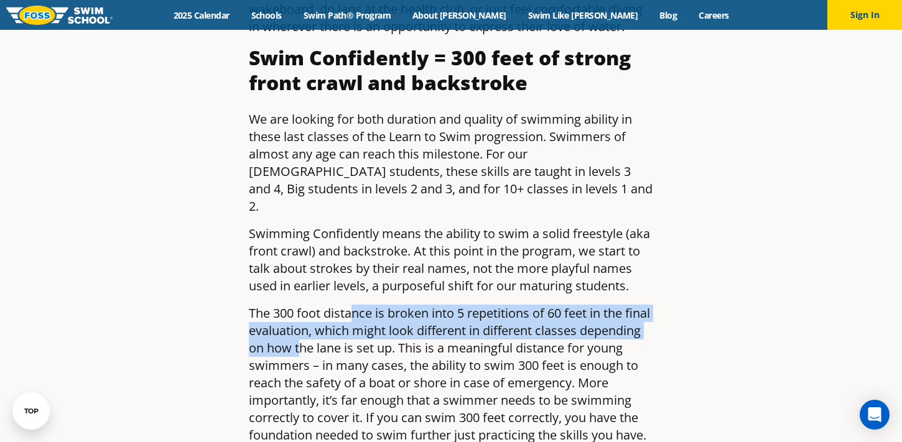
drag, startPoint x: 355, startPoint y: 274, endPoint x: 367, endPoint y: 309, distance: 37.4
click at [367, 309] on p "The 300 foot distance is broken into 5 repetitions of 60 feet in the final eval…" at bounding box center [451, 374] width 404 height 139
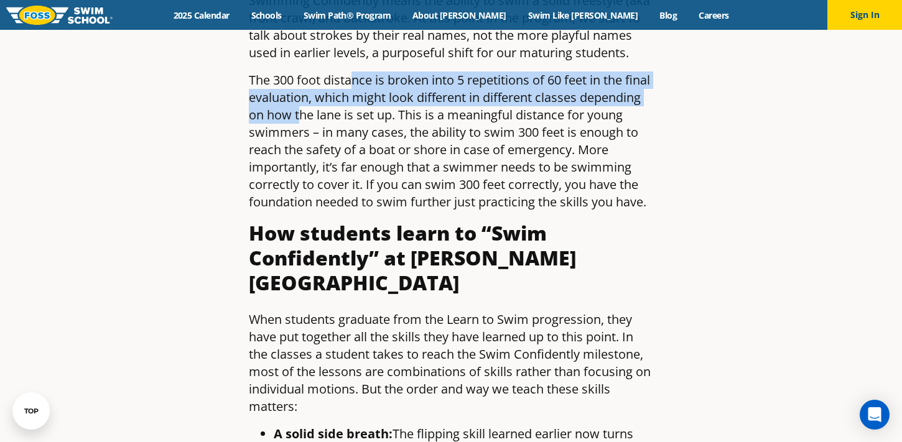
scroll to position [1086, 0]
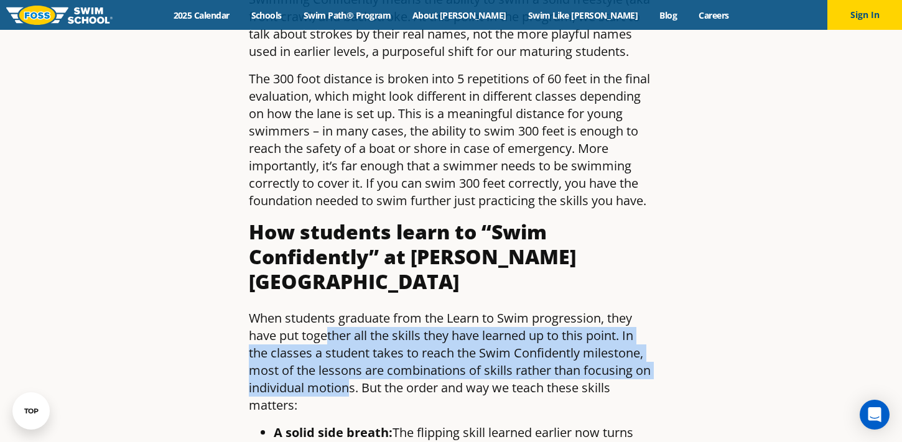
drag, startPoint x: 330, startPoint y: 286, endPoint x: 351, endPoint y: 348, distance: 65.5
click at [351, 348] on p "When students graduate from the Learn to Swim progression, they have put togeth…" at bounding box center [451, 362] width 404 height 105
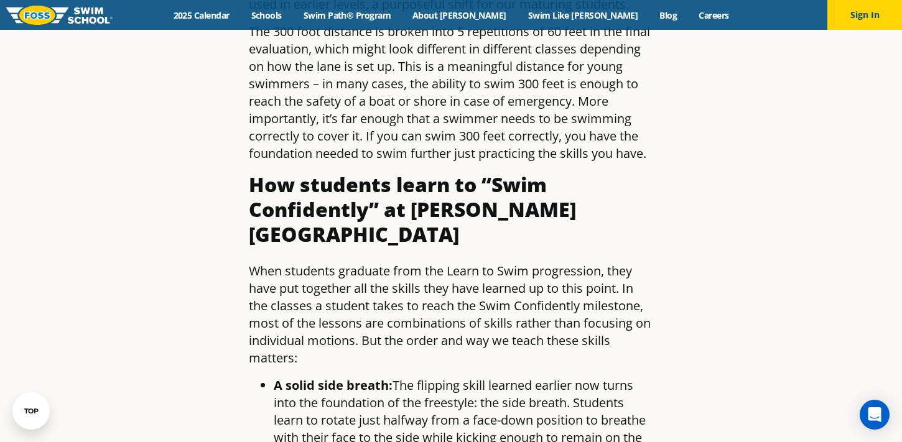
scroll to position [1156, 0]
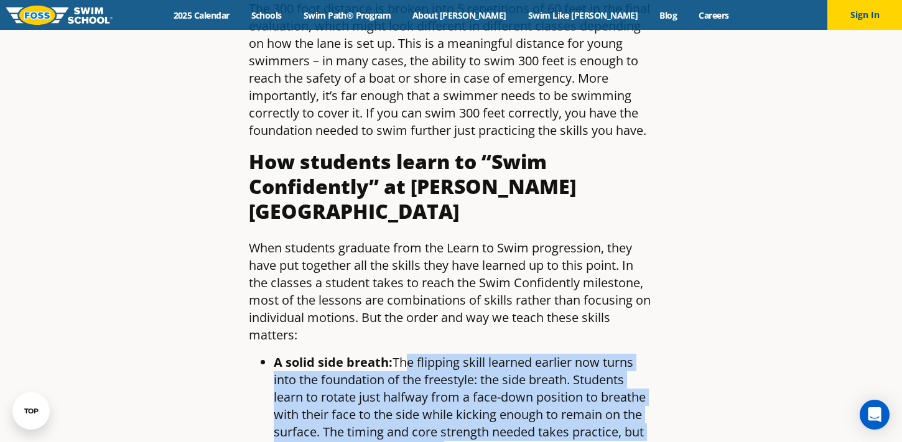
drag, startPoint x: 406, startPoint y: 320, endPoint x: 442, endPoint y: 407, distance: 94.0
click at [442, 407] on li "A solid side breath: The flipping skill learned earlier now turns into the foun…" at bounding box center [464, 406] width 380 height 105
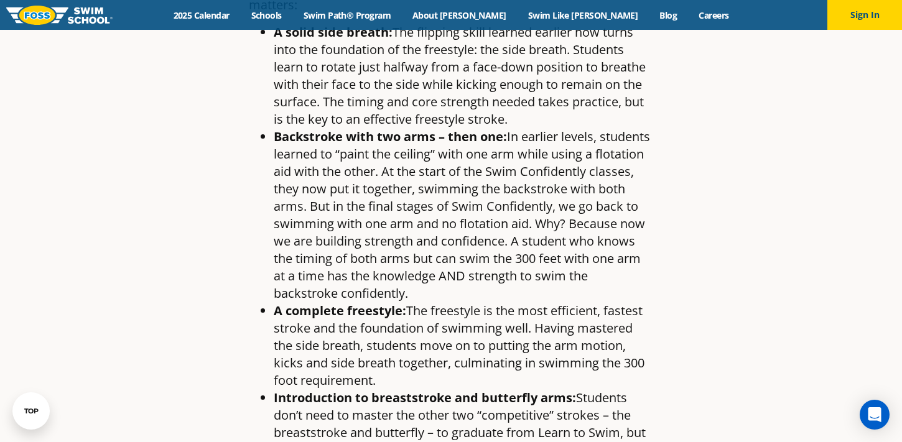
scroll to position [1488, 0]
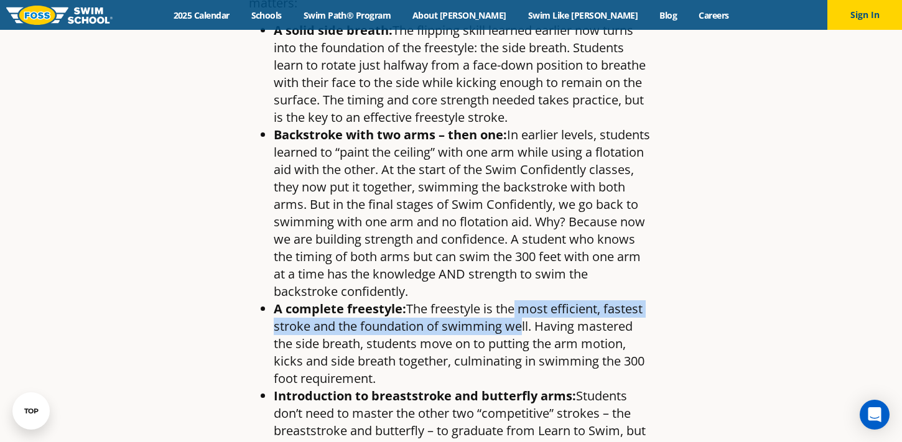
drag, startPoint x: 511, startPoint y: 270, endPoint x: 512, endPoint y: 286, distance: 16.2
click at [512, 301] on li "A complete freestyle: The freestyle is the most efficient, fastest stroke and t…" at bounding box center [464, 344] width 380 height 87
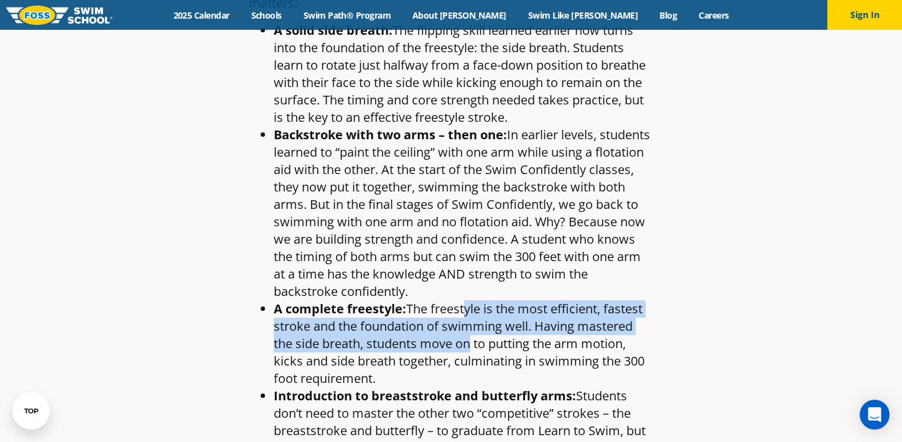
drag, startPoint x: 460, startPoint y: 269, endPoint x: 465, endPoint y: 307, distance: 39.0
click at [465, 307] on li "A complete freestyle: The freestyle is the most efficient, fastest stroke and t…" at bounding box center [464, 344] width 380 height 87
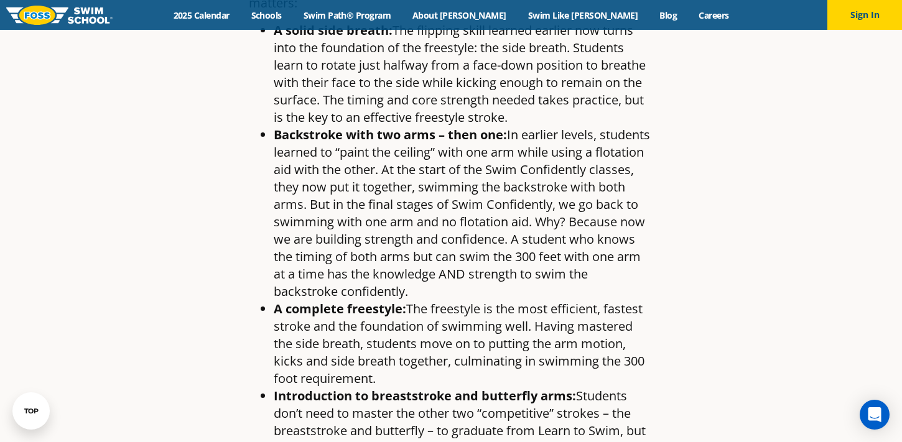
drag, startPoint x: 451, startPoint y: 289, endPoint x: 457, endPoint y: 333, distance: 44.0
click at [457, 333] on li "A complete freestyle: The freestyle is the most efficient, fastest stroke and t…" at bounding box center [464, 344] width 380 height 87
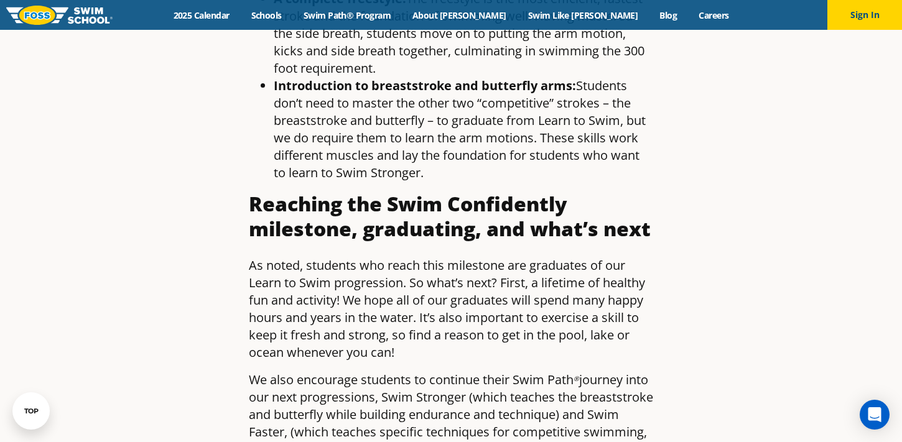
scroll to position [1819, 0]
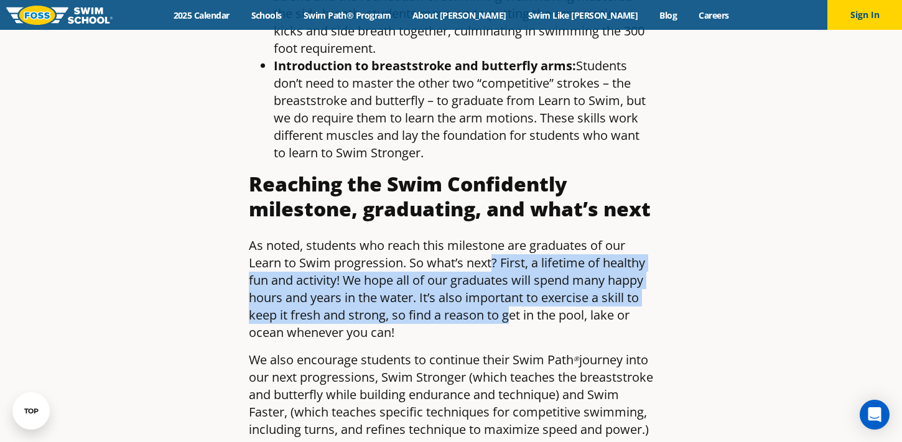
drag, startPoint x: 492, startPoint y: 224, endPoint x: 511, endPoint y: 276, distance: 55.9
click at [511, 276] on p "As noted, students who reach this milestone are graduates of our Learn to Swim …" at bounding box center [451, 289] width 404 height 105
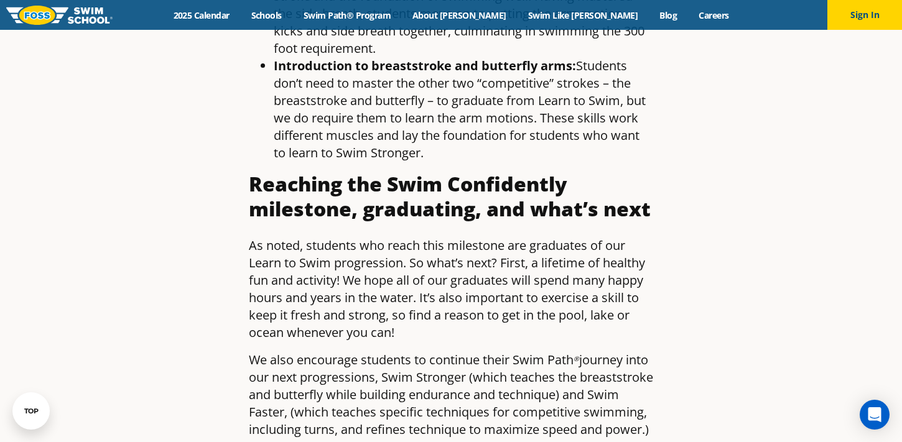
click at [511, 276] on p "As noted, students who reach this milestone are graduates of our Learn to Swim …" at bounding box center [451, 289] width 404 height 105
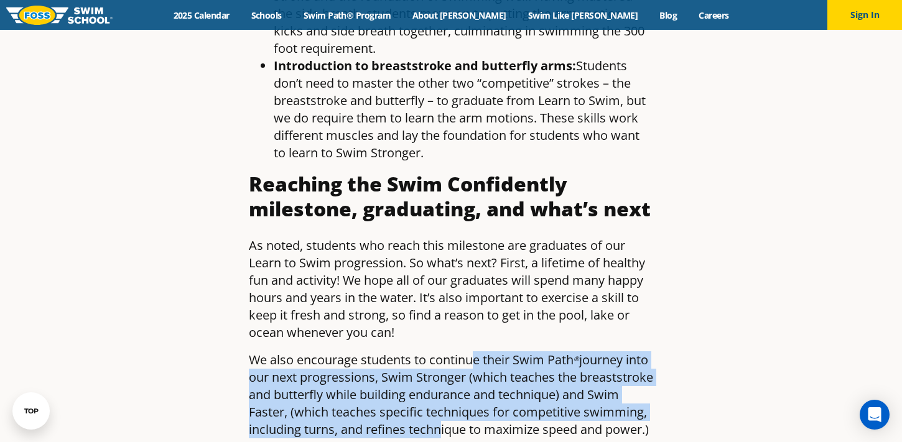
drag, startPoint x: 475, startPoint y: 314, endPoint x: 499, endPoint y: 380, distance: 70.6
click at [499, 380] on p "We also encourage students to continue their Swim Path ® journey into our next …" at bounding box center [451, 395] width 404 height 87
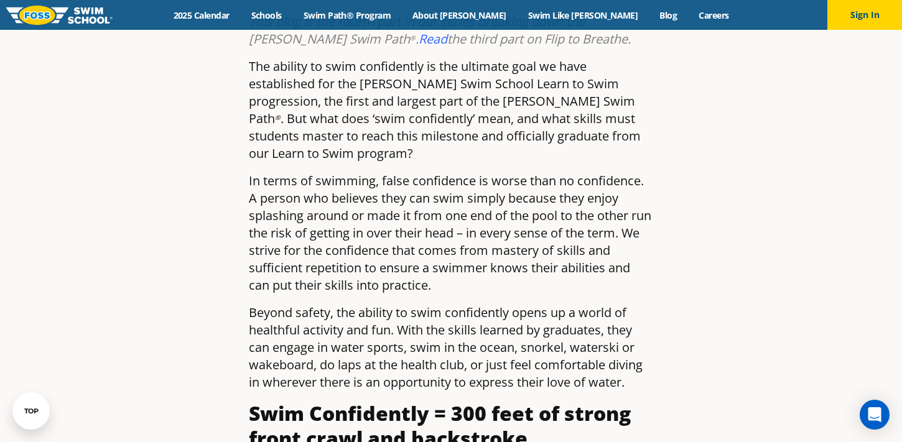
scroll to position [500, 0]
